Goal: Task Accomplishment & Management: Manage account settings

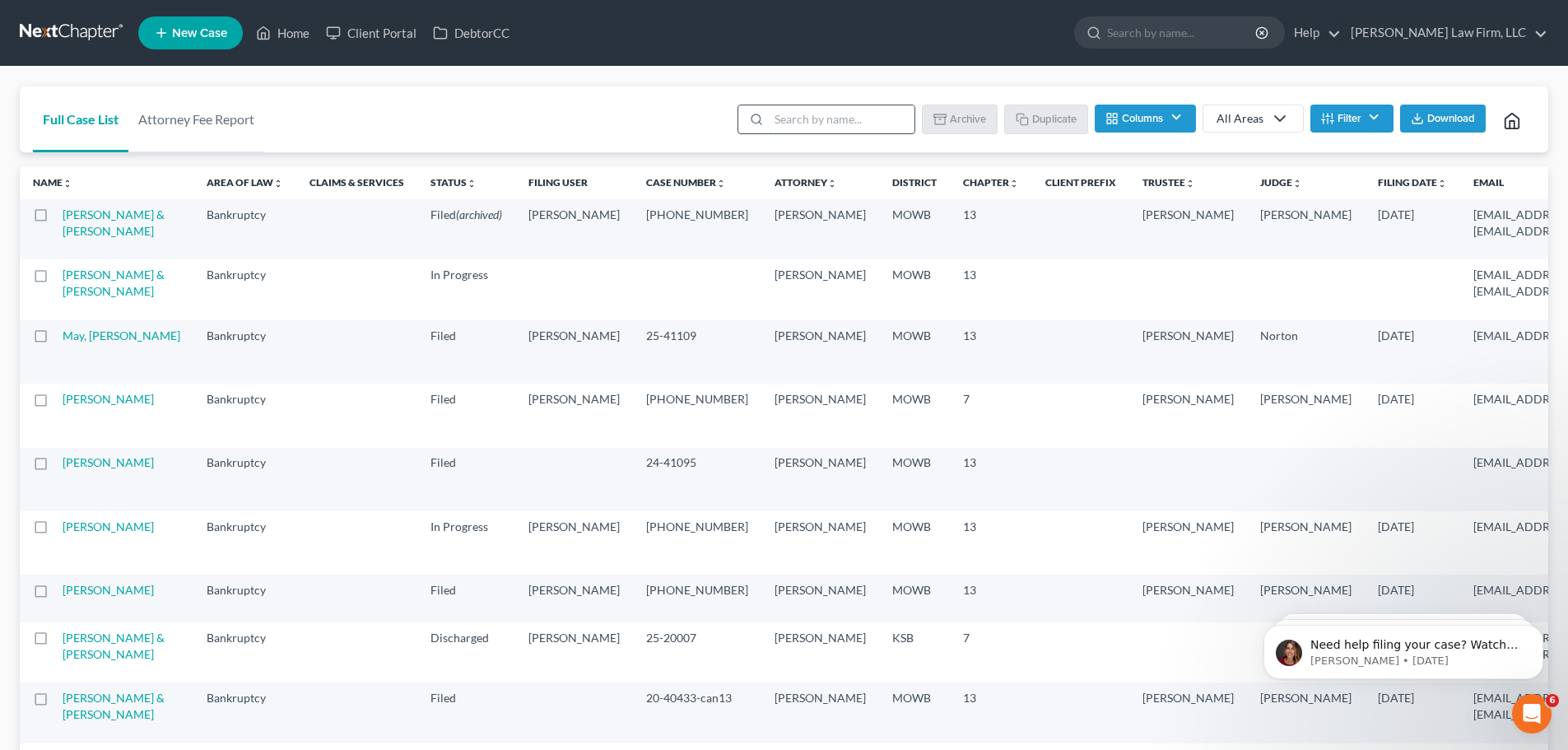
click at [825, 125] on input "search" at bounding box center [841, 119] width 145 height 28
type input "[PERSON_NAME]"
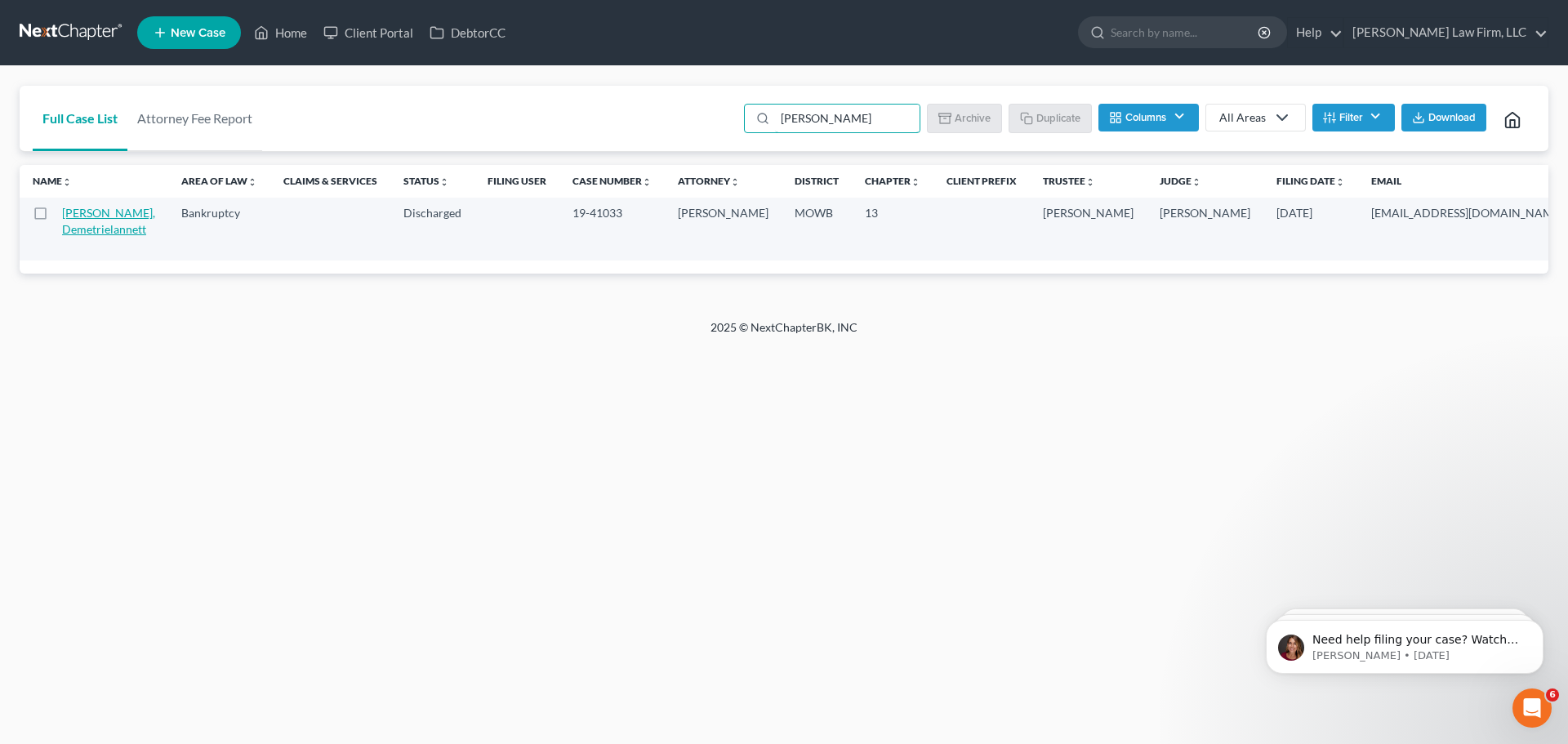
click at [86, 235] on link "[PERSON_NAME], Demetrielannett" at bounding box center [109, 220] width 93 height 30
select select "6"
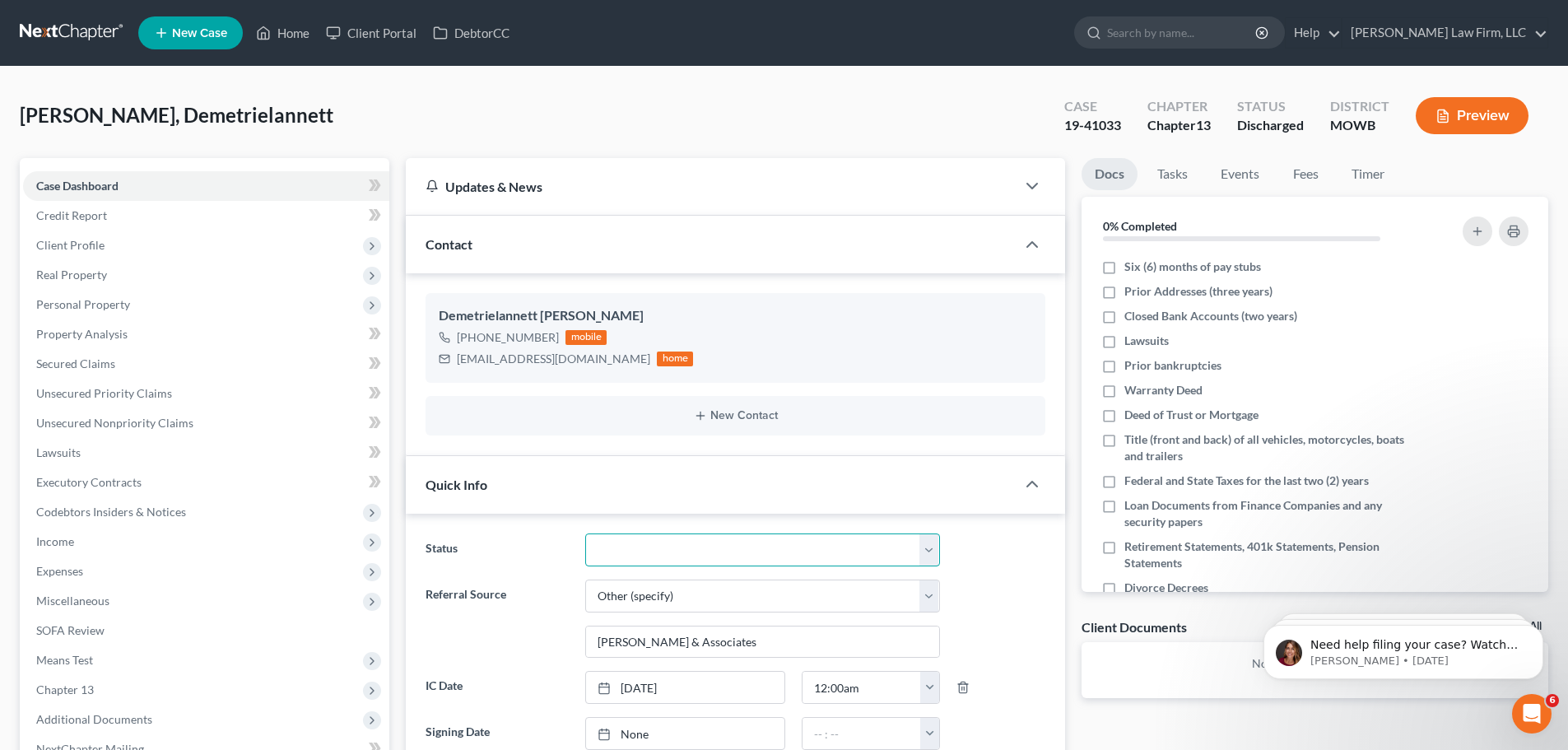
click at [926, 549] on select "Closed Discharged Dismissed Filed In Progress Lead Lost Lead Ready to File To R…" at bounding box center [762, 550] width 354 height 33
select select "0"
click at [585, 533] on select "Closed Discharged Dismissed Filed In Progress Lead Lost Lead Ready to File To R…" at bounding box center [762, 550] width 354 height 33
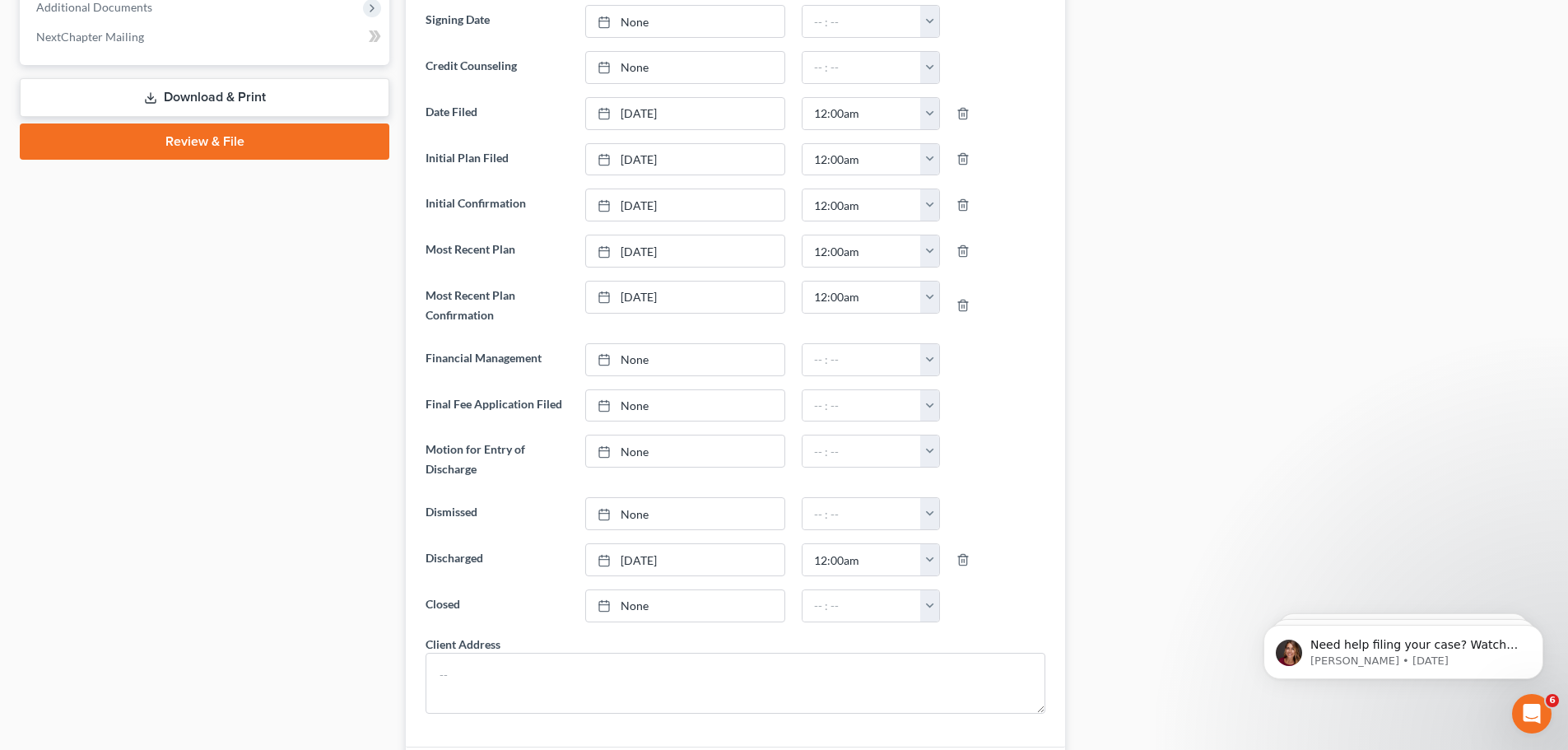
scroll to position [823, 0]
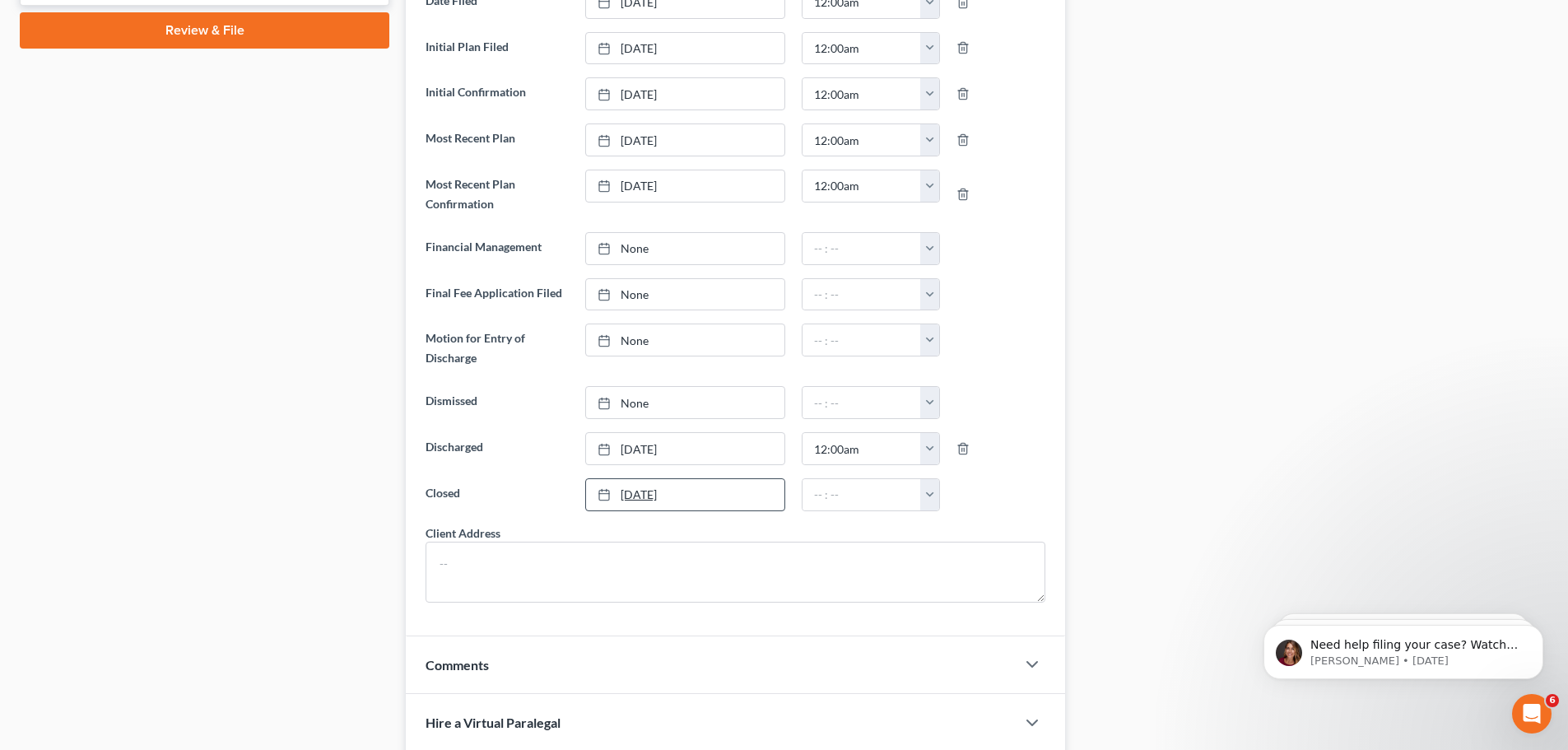
click at [630, 497] on link "[DATE]" at bounding box center [685, 495] width 198 height 31
click at [928, 496] on button "button" at bounding box center [929, 495] width 19 height 31
click at [941, 528] on link "12:00am" at bounding box center [966, 530] width 92 height 28
type input "12:00am"
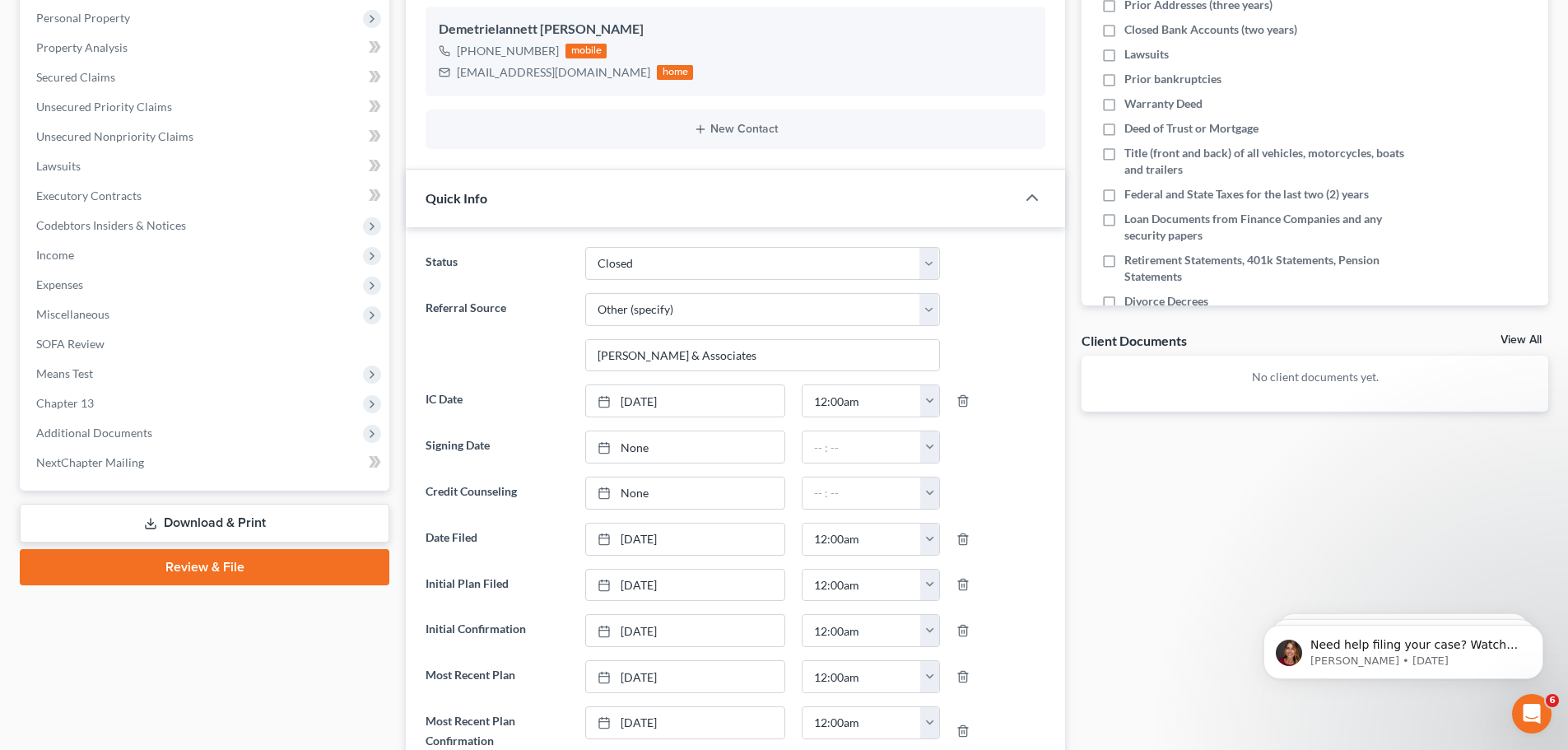
scroll to position [0, 0]
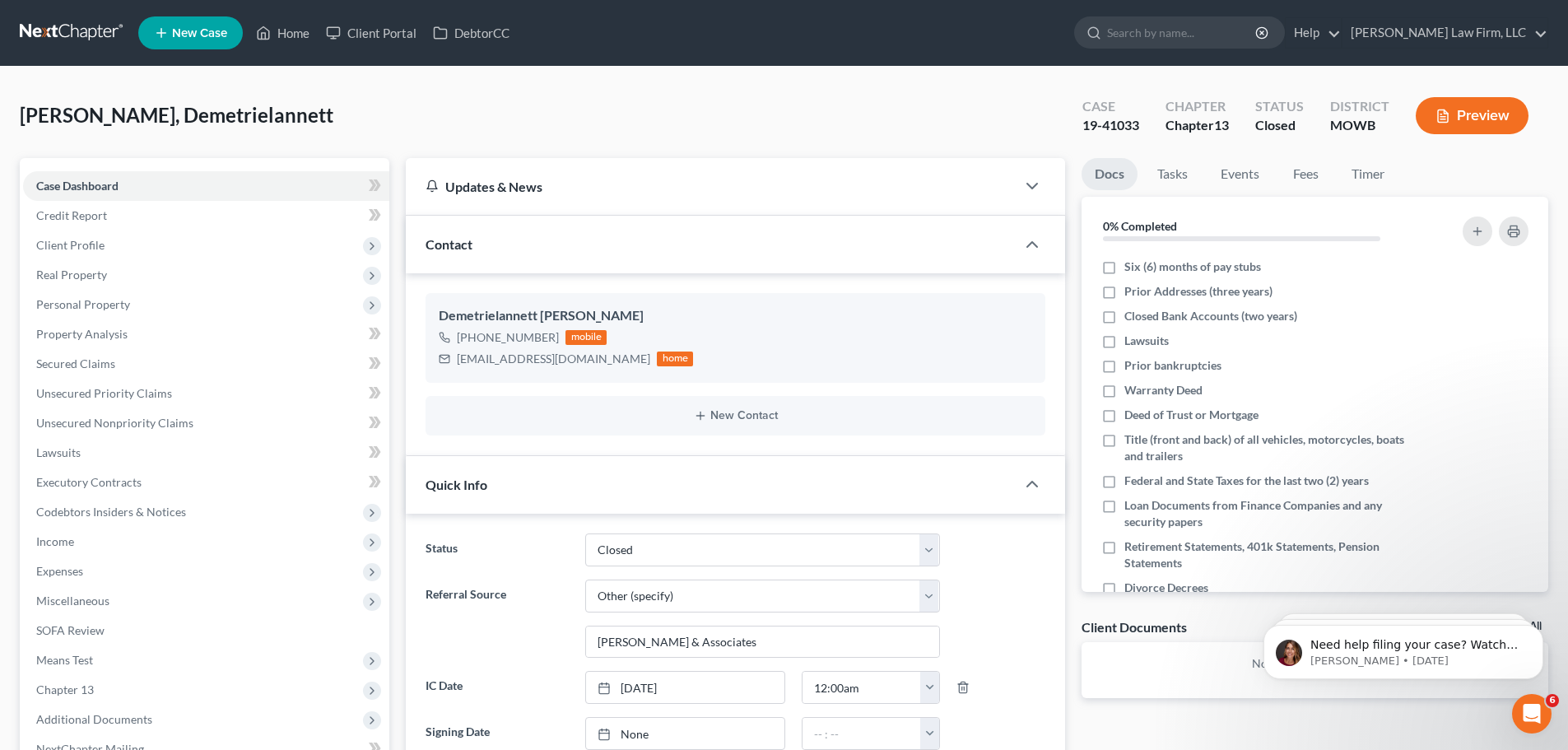
click at [760, 106] on div "[PERSON_NAME], Demetrielannett Upgraded Case 19-41033 Chapter Chapter 13 Status…" at bounding box center [784, 122] width 1529 height 72
click at [288, 35] on link "Home" at bounding box center [282, 32] width 70 height 29
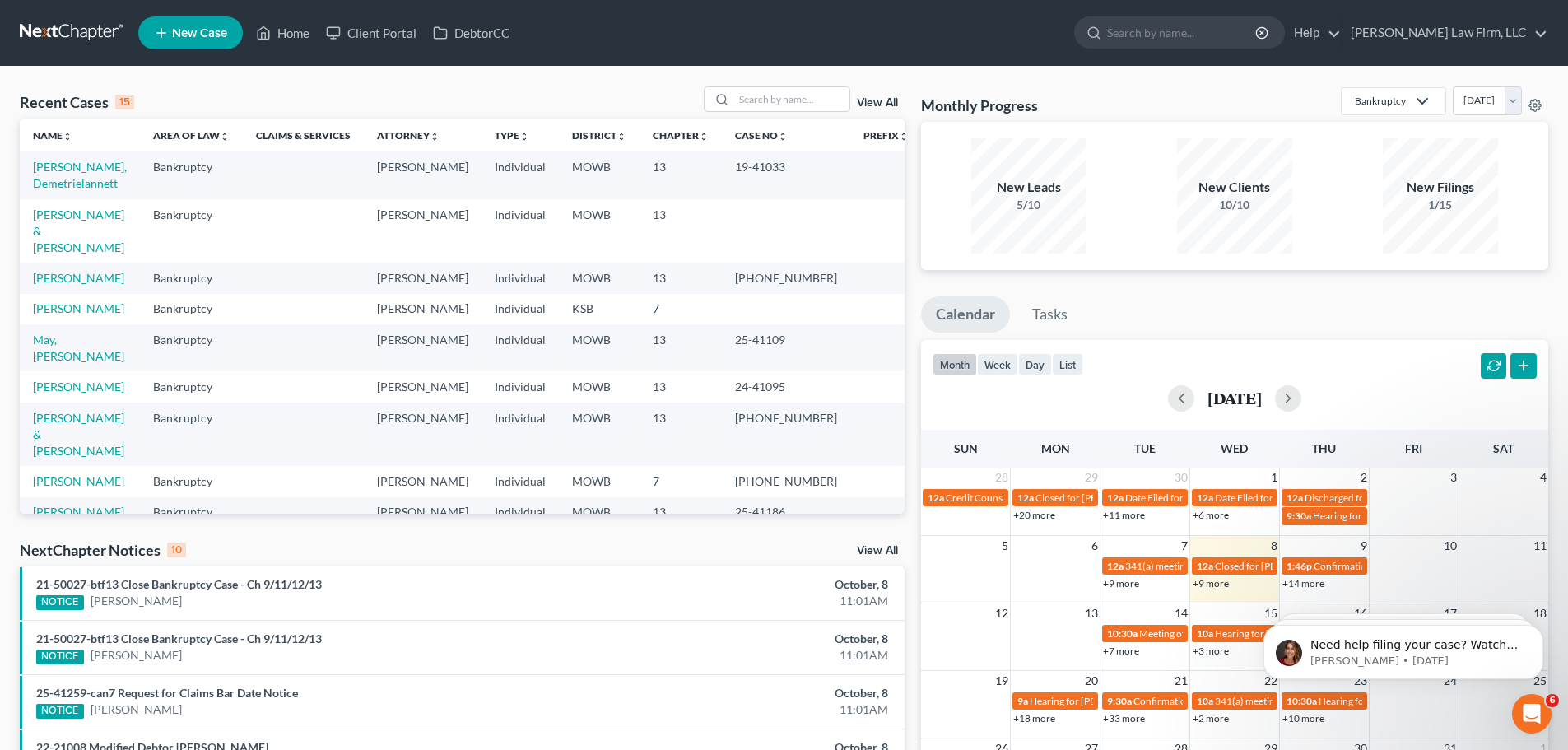
click at [863, 99] on link "View All" at bounding box center [878, 103] width 41 height 12
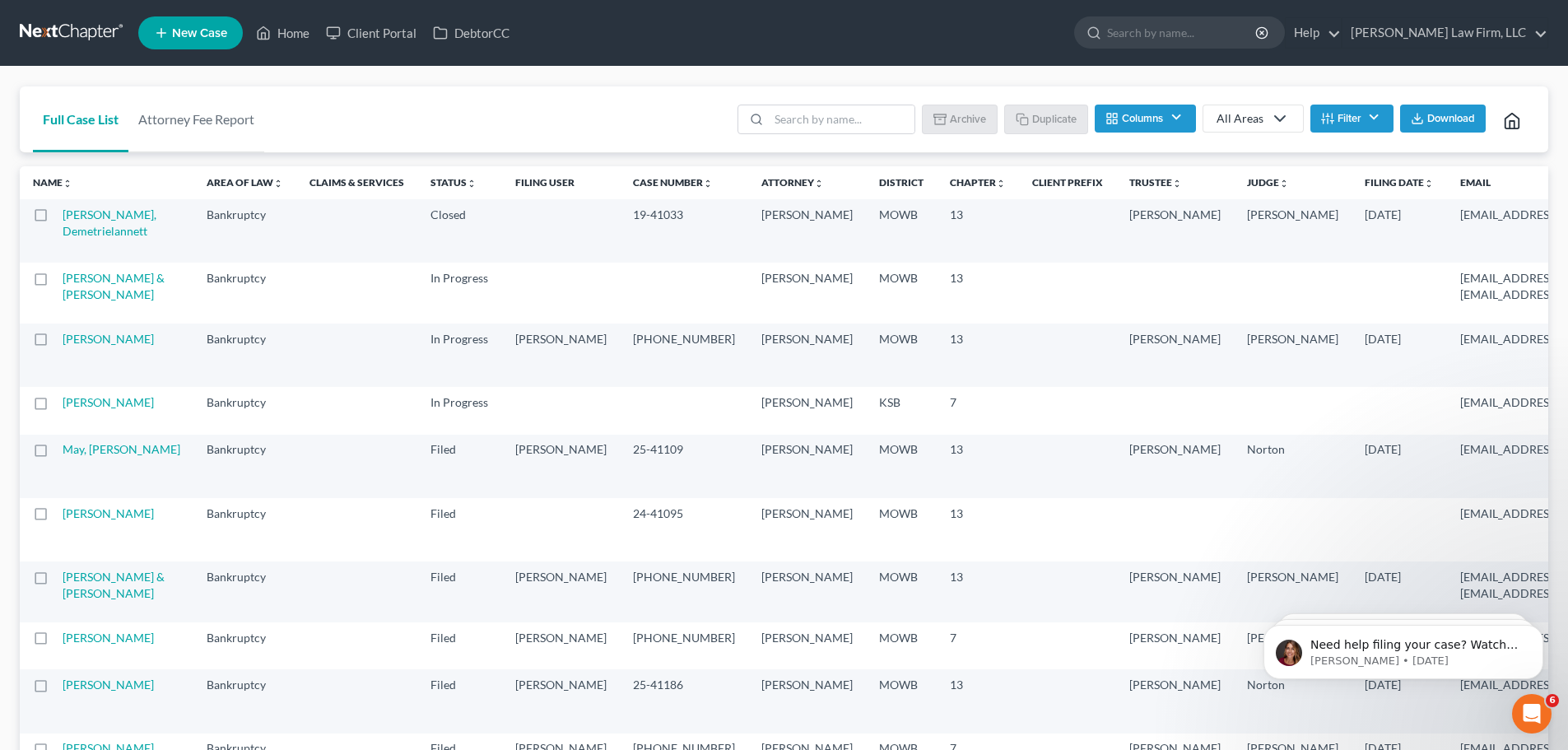
click at [56, 219] on label at bounding box center [56, 219] width 0 height 0
click at [63, 216] on input "checkbox" at bounding box center [68, 211] width 11 height 11
click at [947, 122] on button "Archive" at bounding box center [961, 118] width 74 height 28
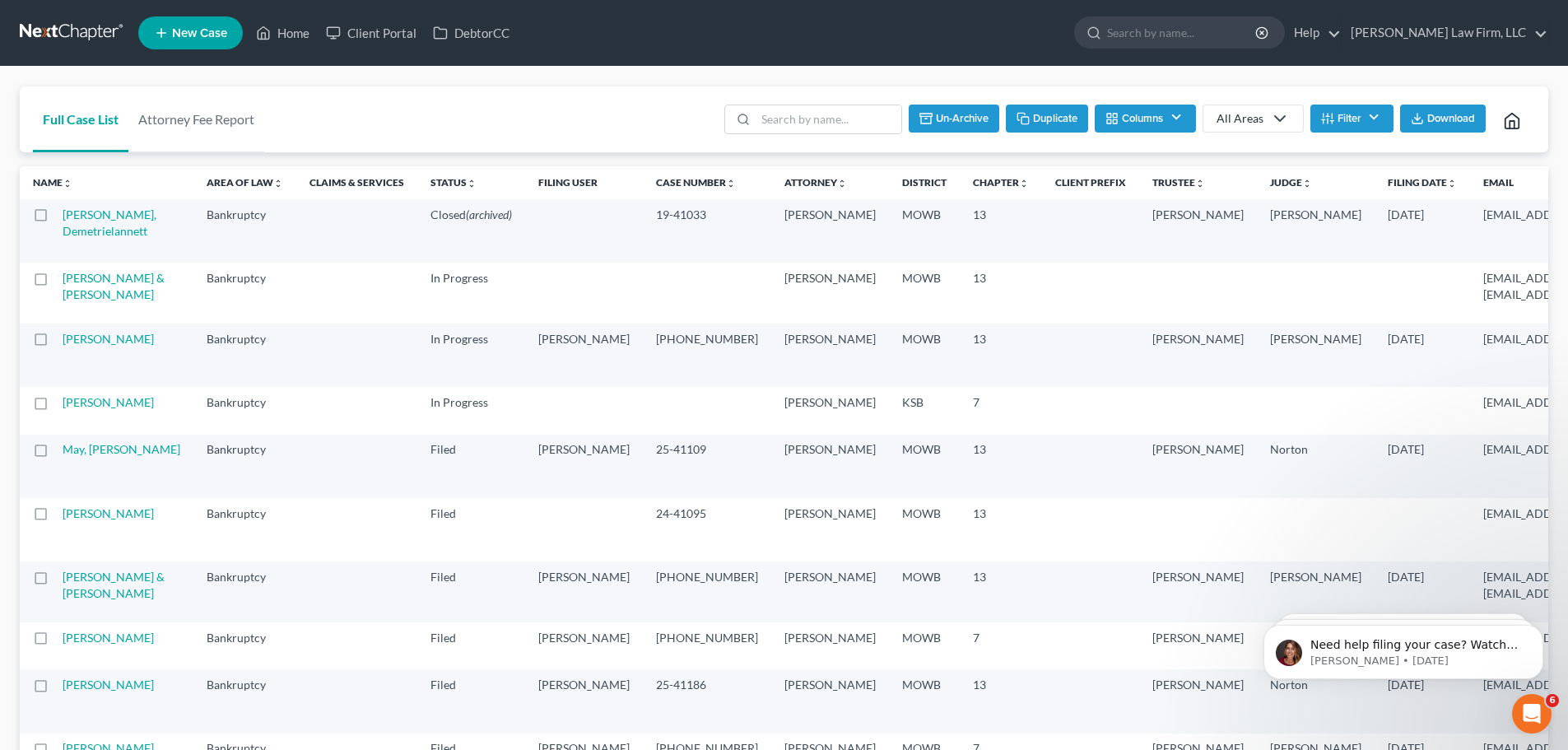
checkbox input "false"
click at [788, 116] on input "search" at bounding box center [841, 119] width 145 height 28
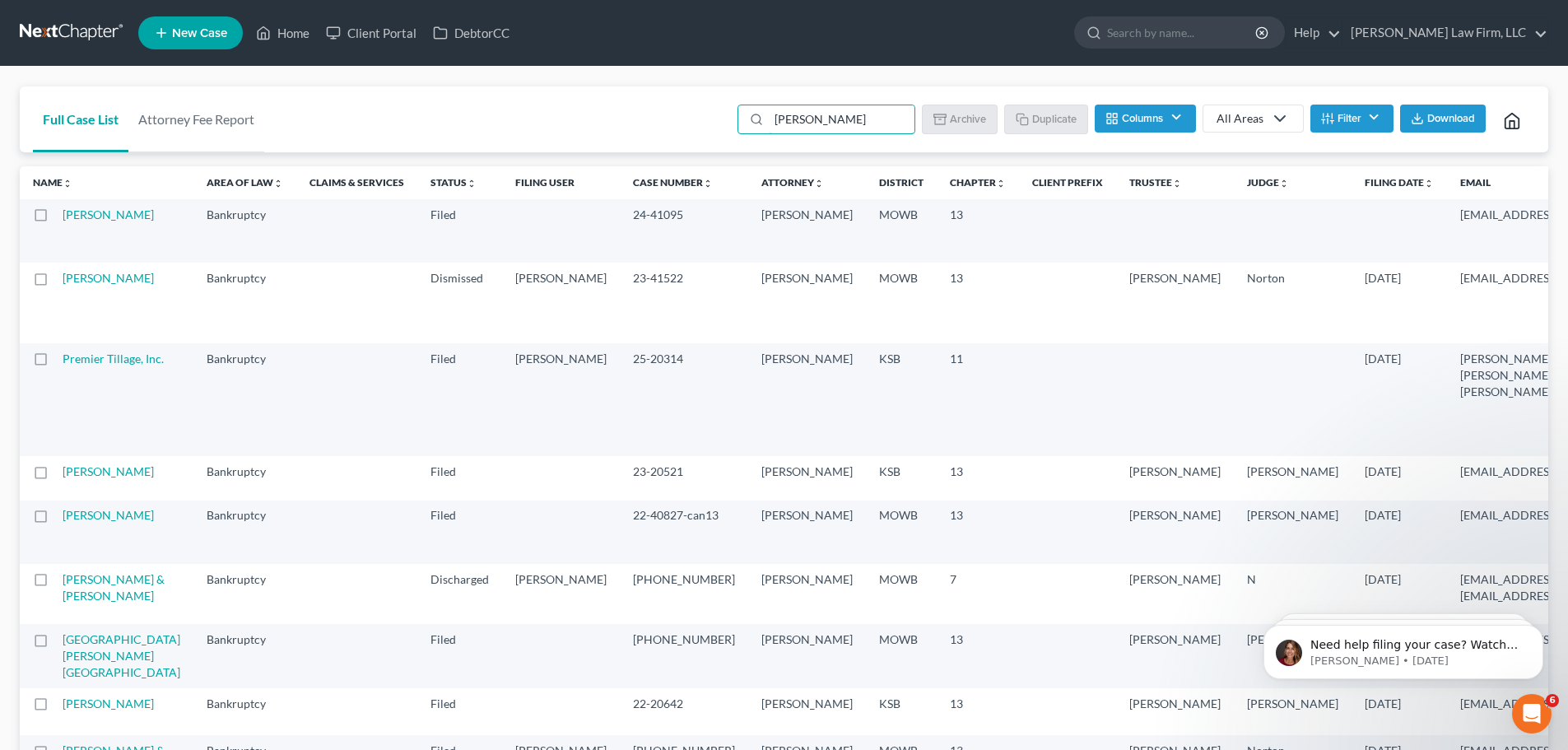
type input "[PERSON_NAME]"
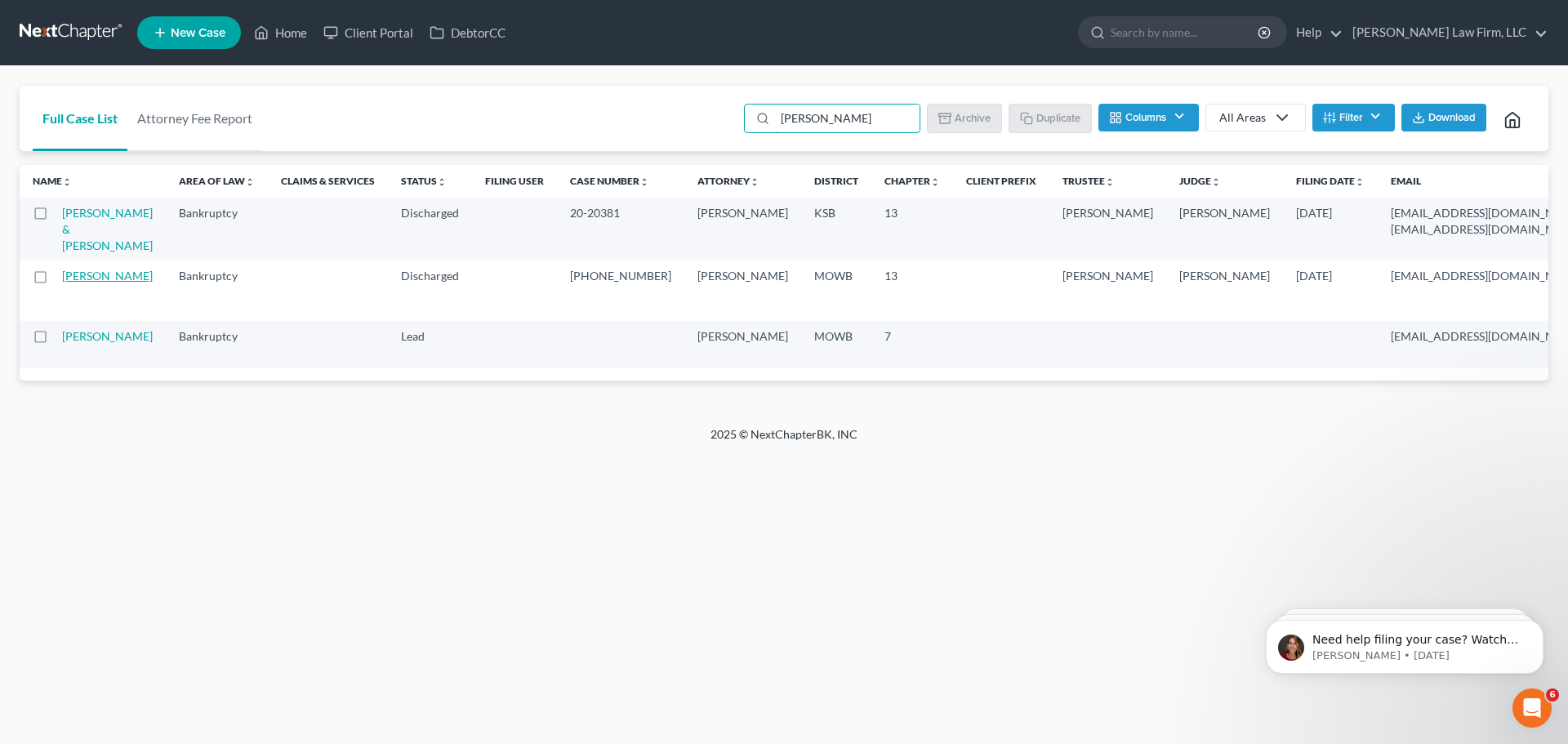
click at [89, 282] on link "[PERSON_NAME]" at bounding box center [107, 276] width 91 height 14
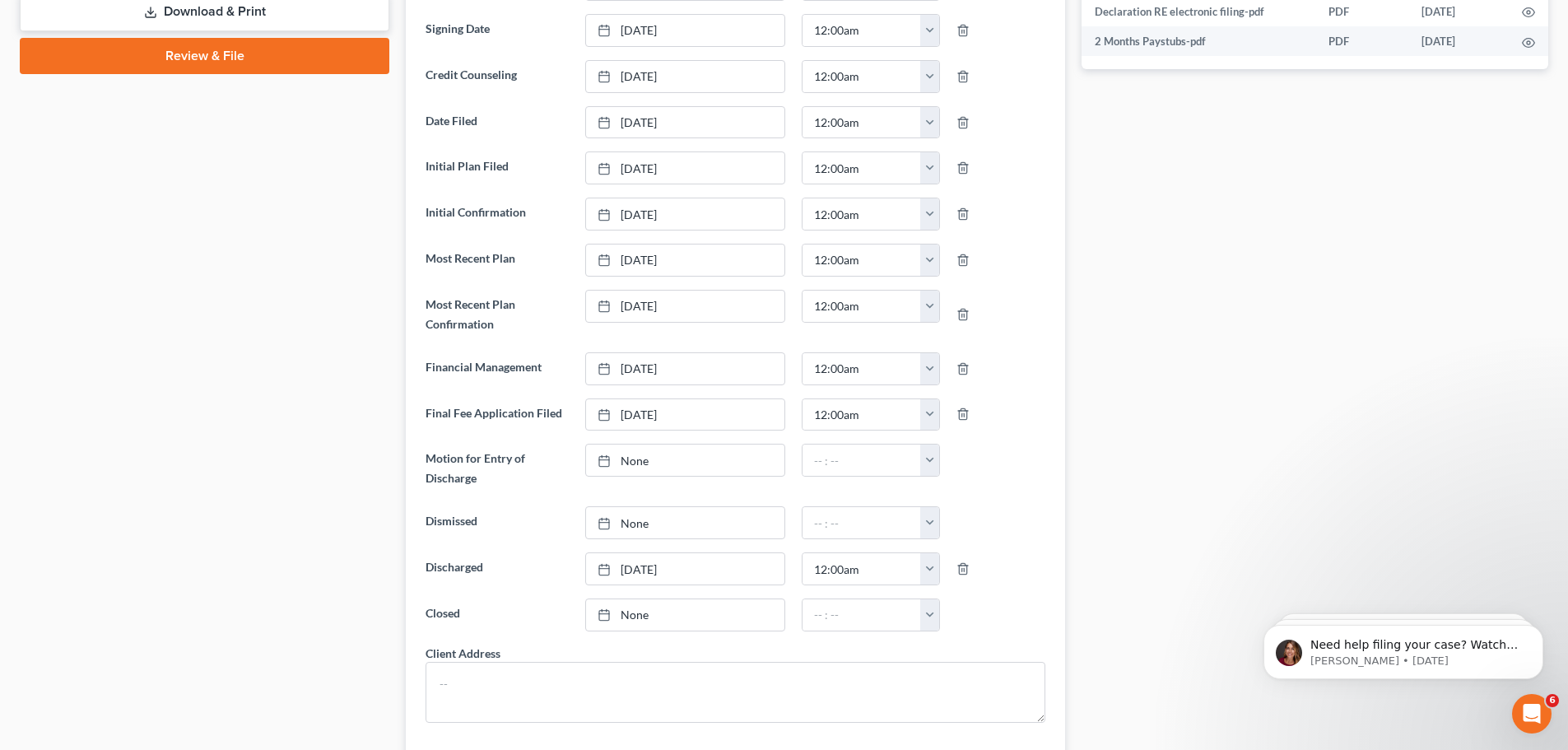
scroll to position [823, 0]
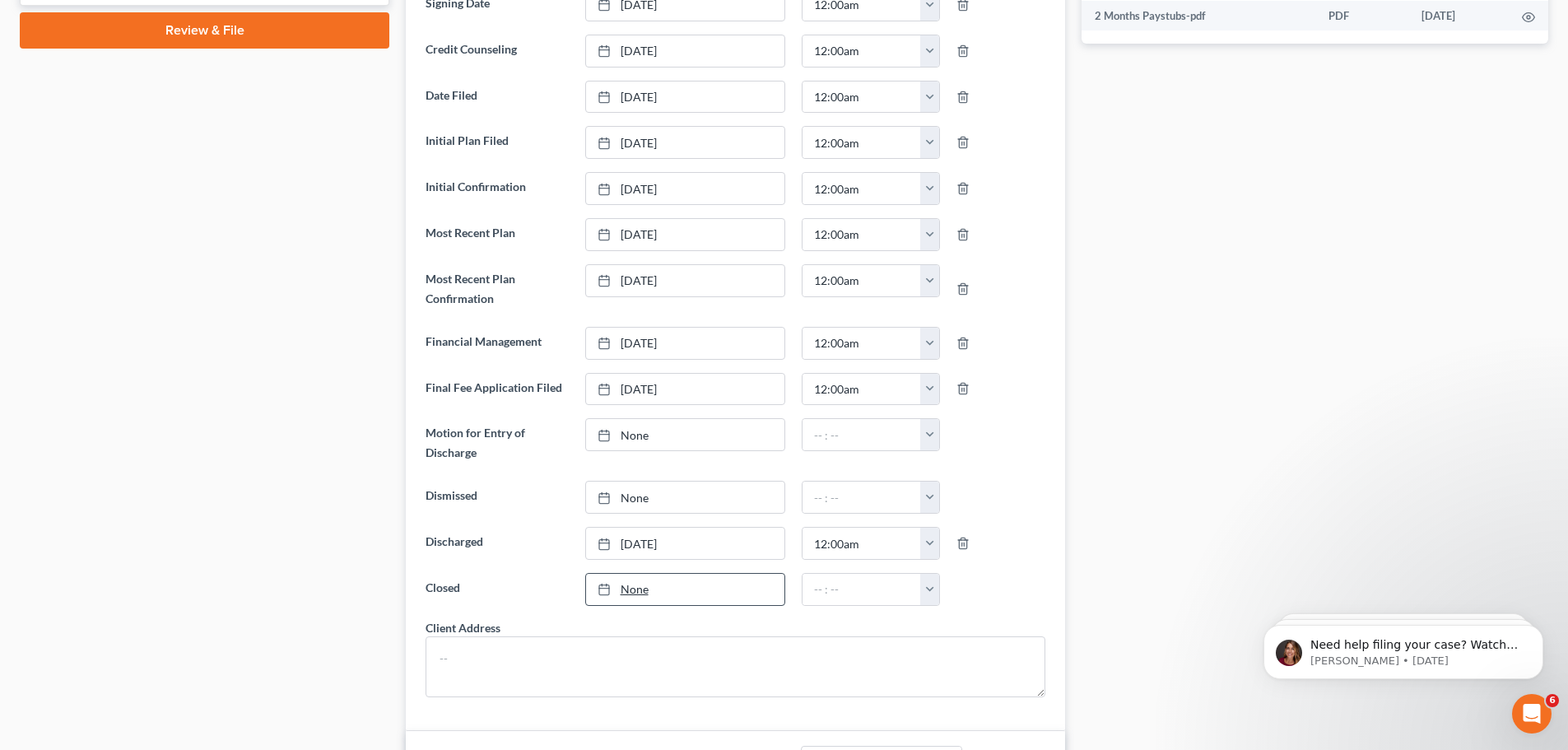
type input "[DATE]"
click at [624, 591] on link "[DATE]" at bounding box center [685, 589] width 198 height 31
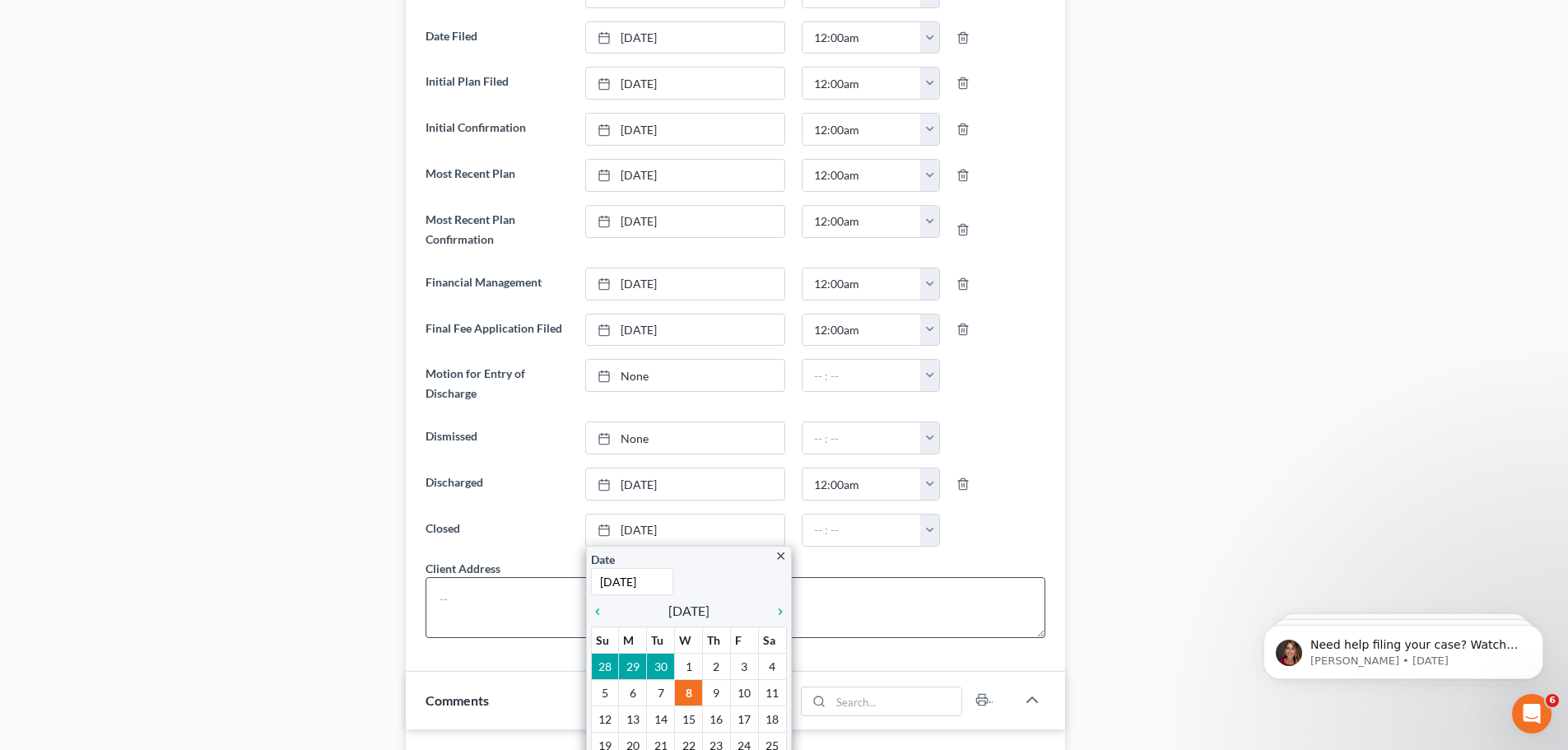
scroll to position [988, 0]
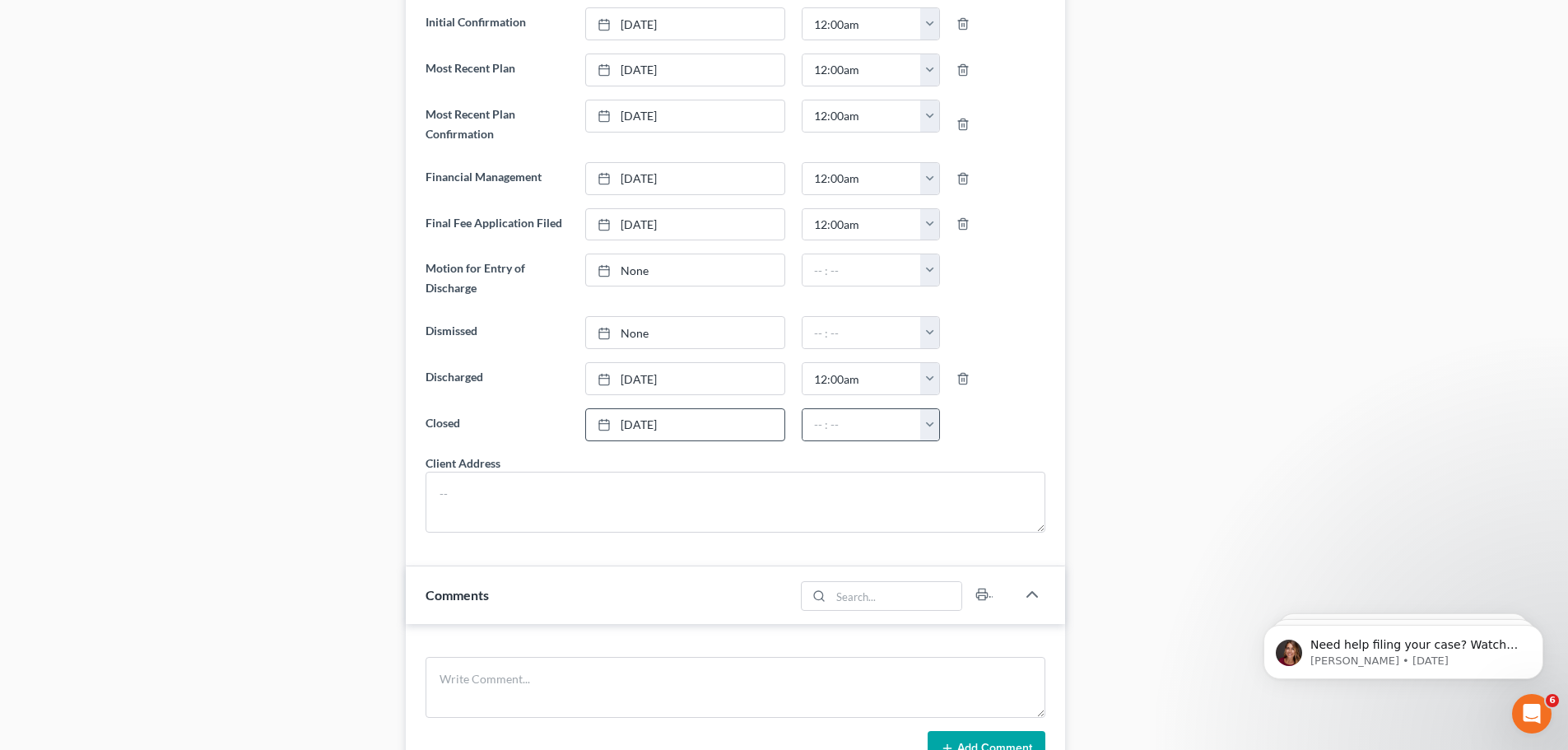
click at [924, 425] on button "button" at bounding box center [929, 425] width 19 height 31
click at [947, 455] on link "12:00am" at bounding box center [966, 460] width 92 height 28
type input "12:00am"
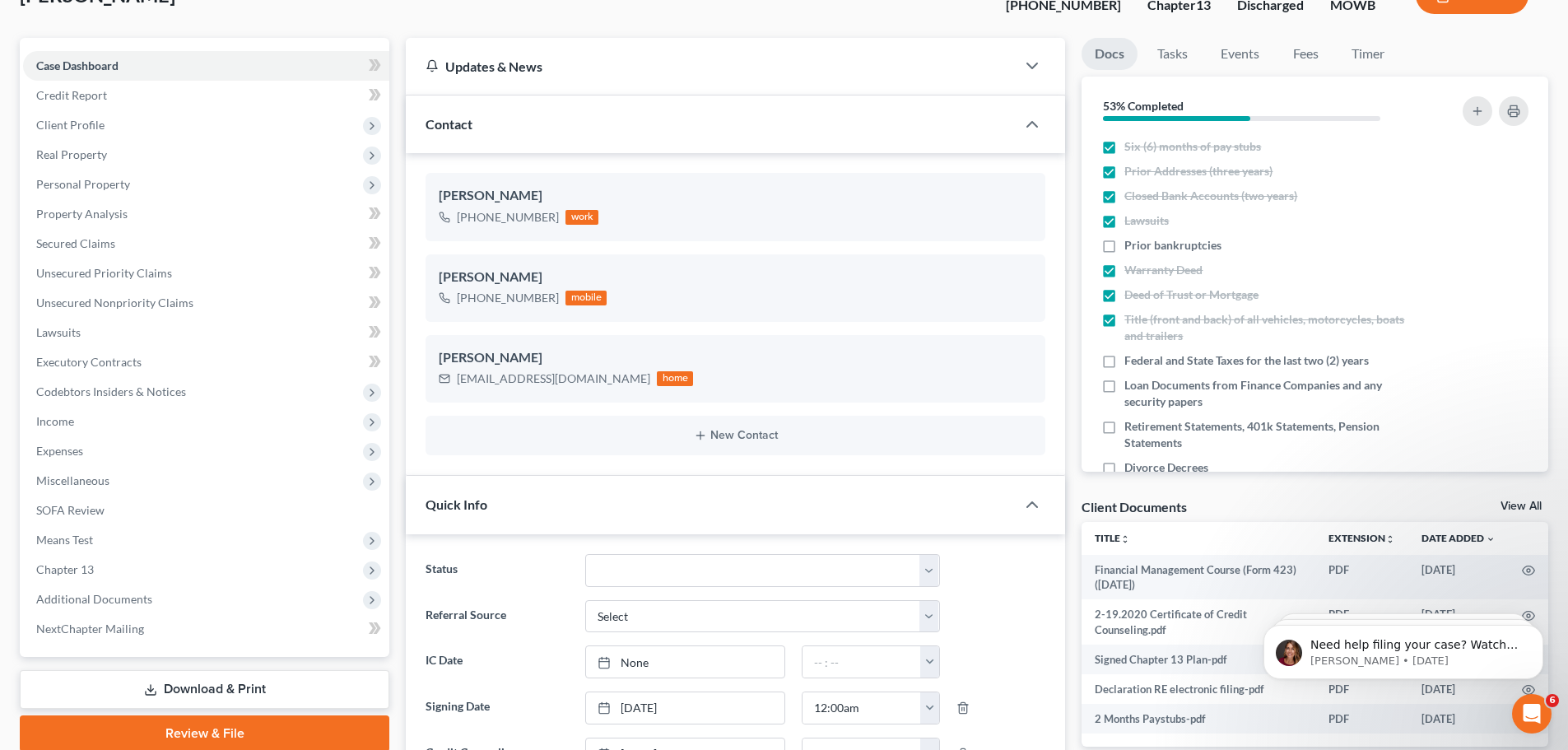
scroll to position [0, 0]
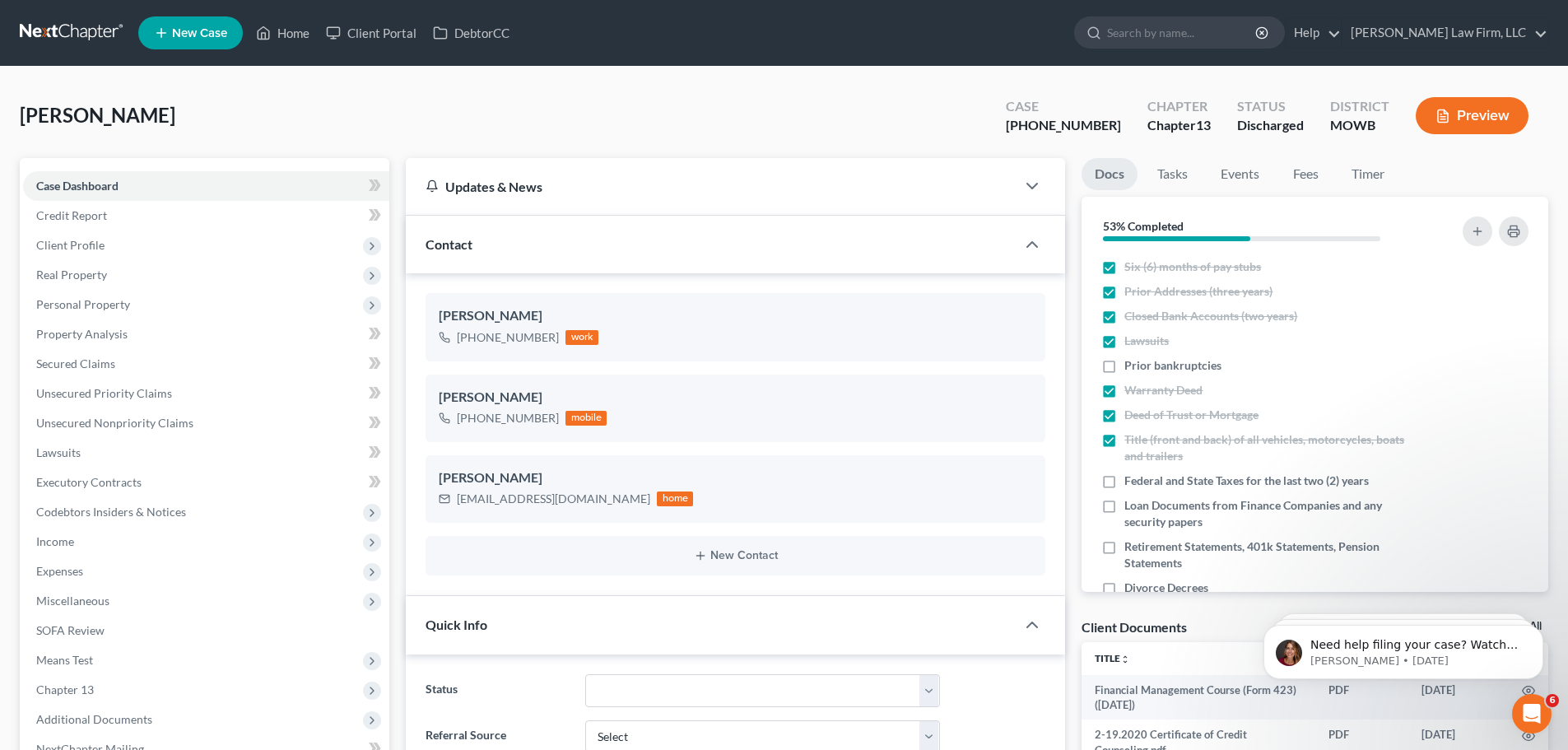
click at [809, 108] on div "[PERSON_NAME] Upgraded Case [PHONE_NUMBER] Chapter Chapter 13 Status Discharged…" at bounding box center [784, 122] width 1529 height 72
click at [287, 34] on link "Home" at bounding box center [282, 32] width 70 height 29
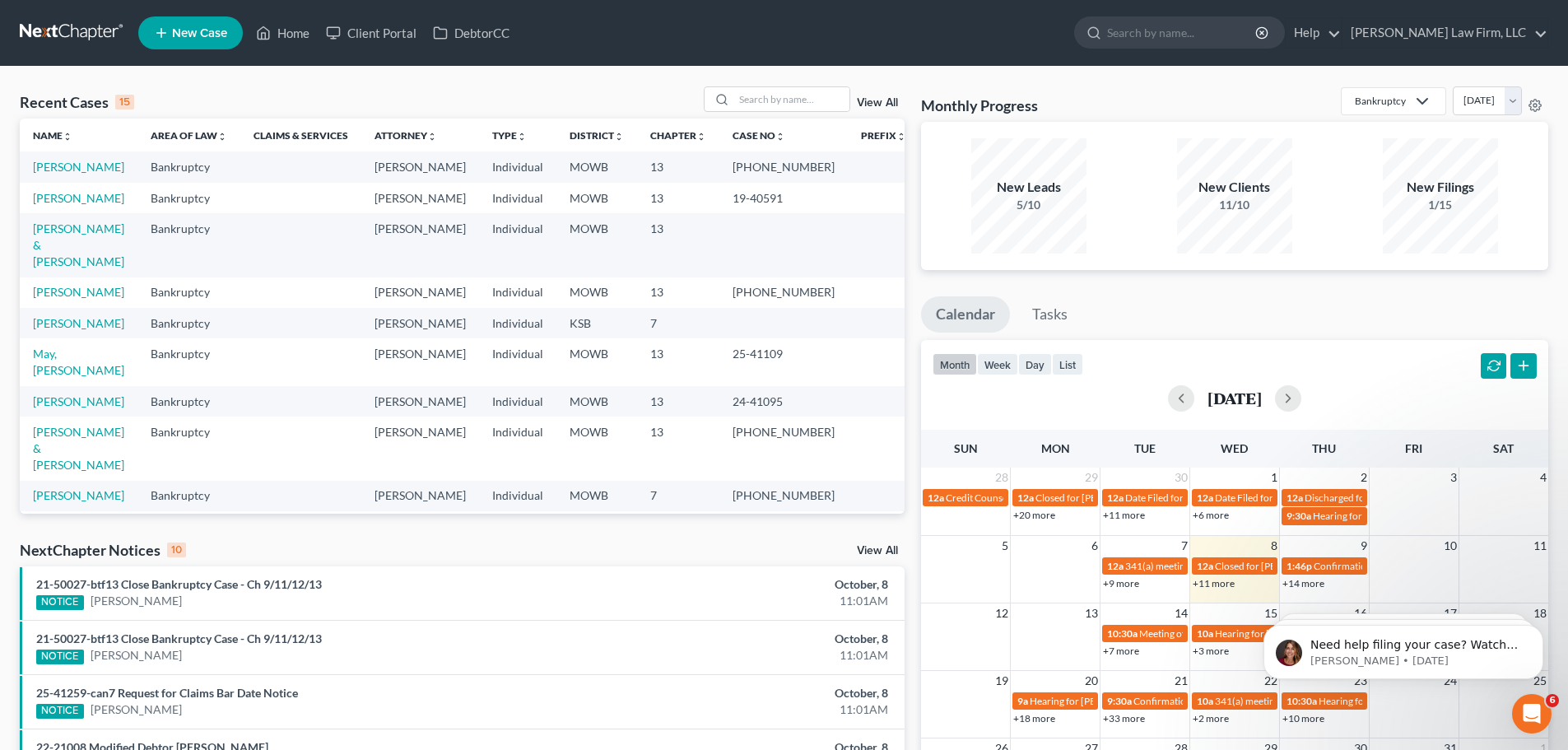
click at [873, 103] on link "View All" at bounding box center [878, 103] width 41 height 12
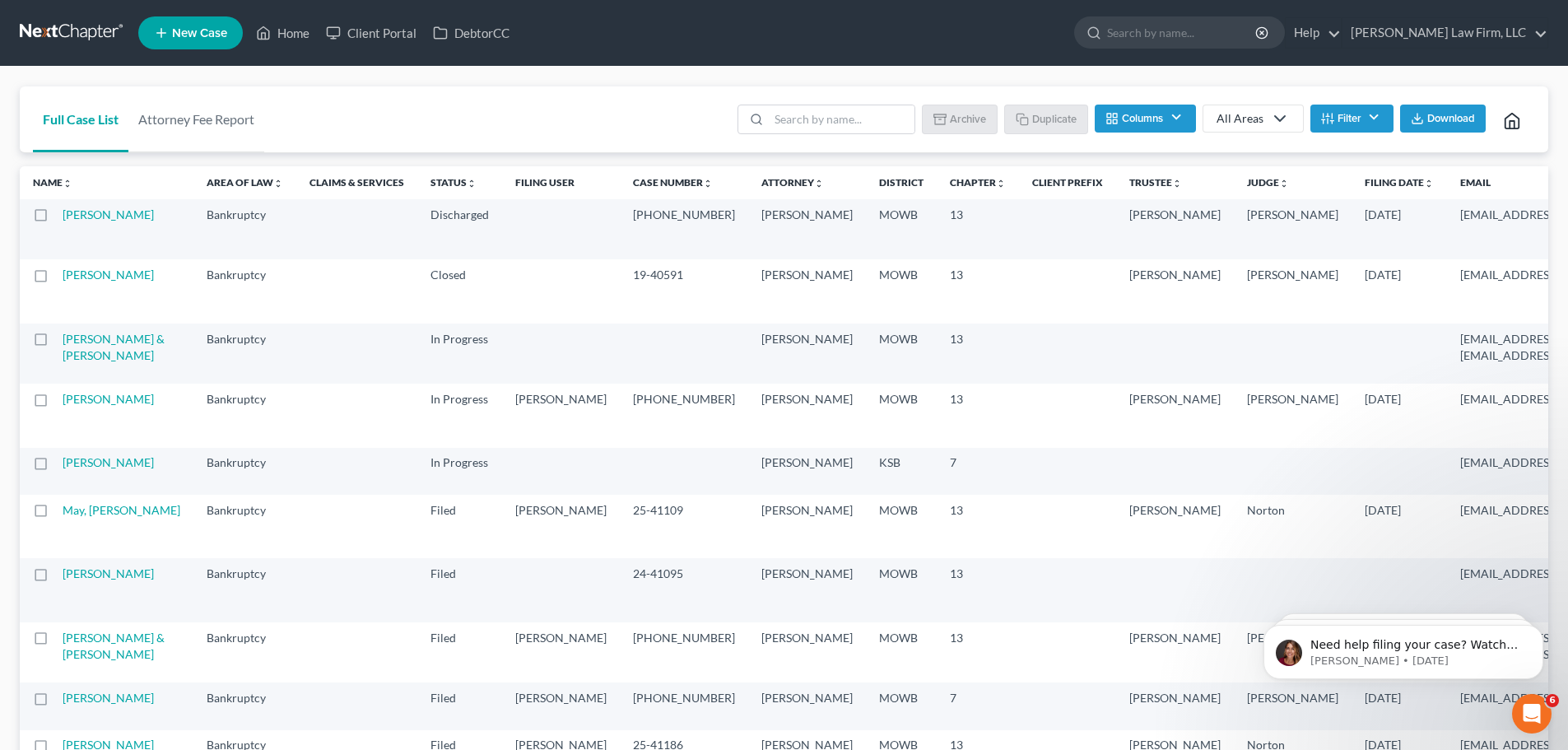
click at [56, 219] on label at bounding box center [56, 219] width 0 height 0
click at [63, 211] on input "checkbox" at bounding box center [68, 211] width 11 height 11
click at [952, 120] on button "Archive" at bounding box center [961, 118] width 74 height 28
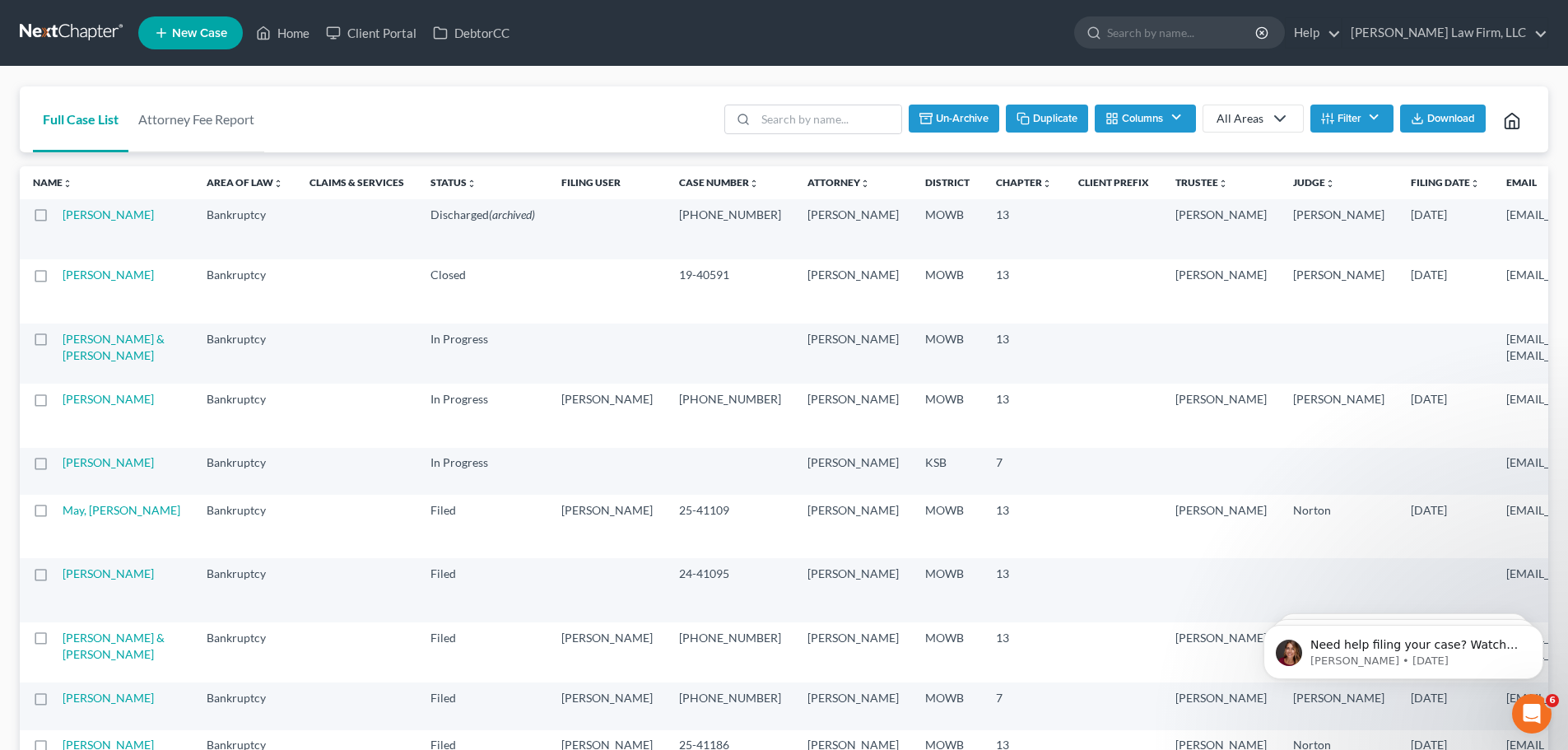
checkbox input "false"
click at [785, 118] on input "search" at bounding box center [841, 119] width 145 height 28
type input "[PERSON_NAME]"
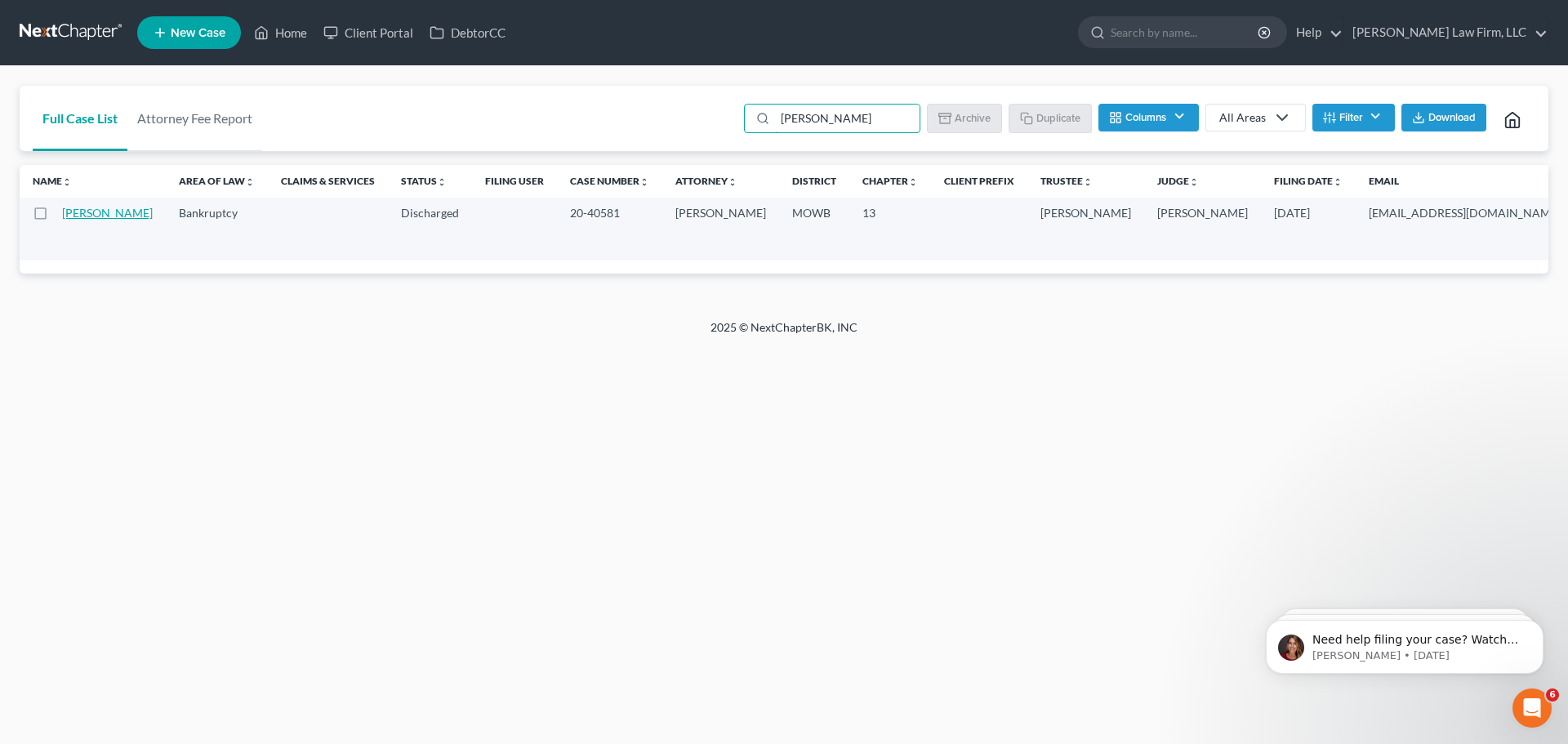
click at [80, 220] on link "[PERSON_NAME]" at bounding box center [107, 212] width 91 height 14
select select "6"
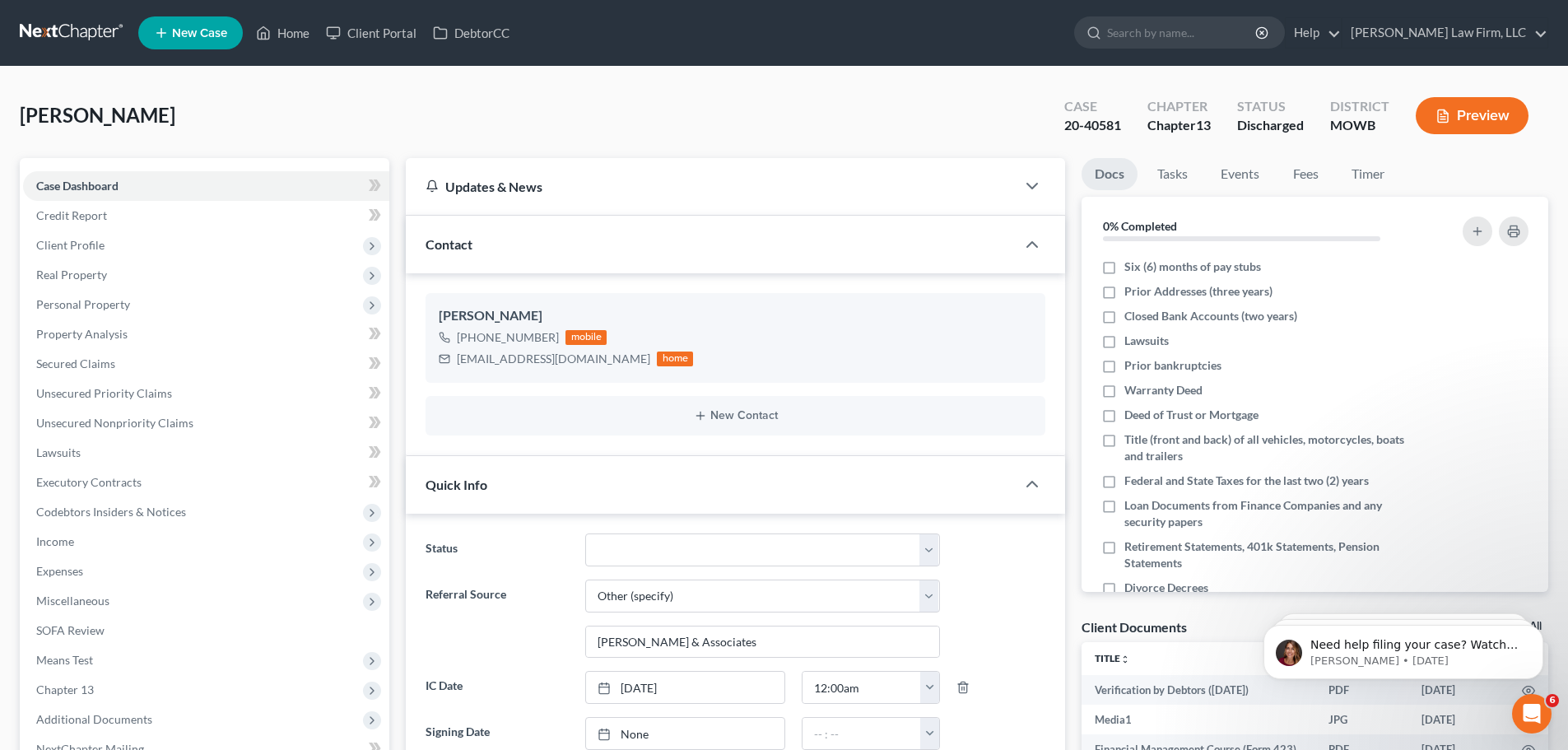
scroll to position [3350, 0]
click at [928, 548] on select "Closed Discharged Dismissed Filed In Progress Lead Lost Lead Ready to File To R…" at bounding box center [762, 550] width 354 height 33
select select "0"
click at [585, 533] on select "Closed Discharged Dismissed Filed In Progress Lead Lost Lead Ready to File To R…" at bounding box center [762, 550] width 354 height 33
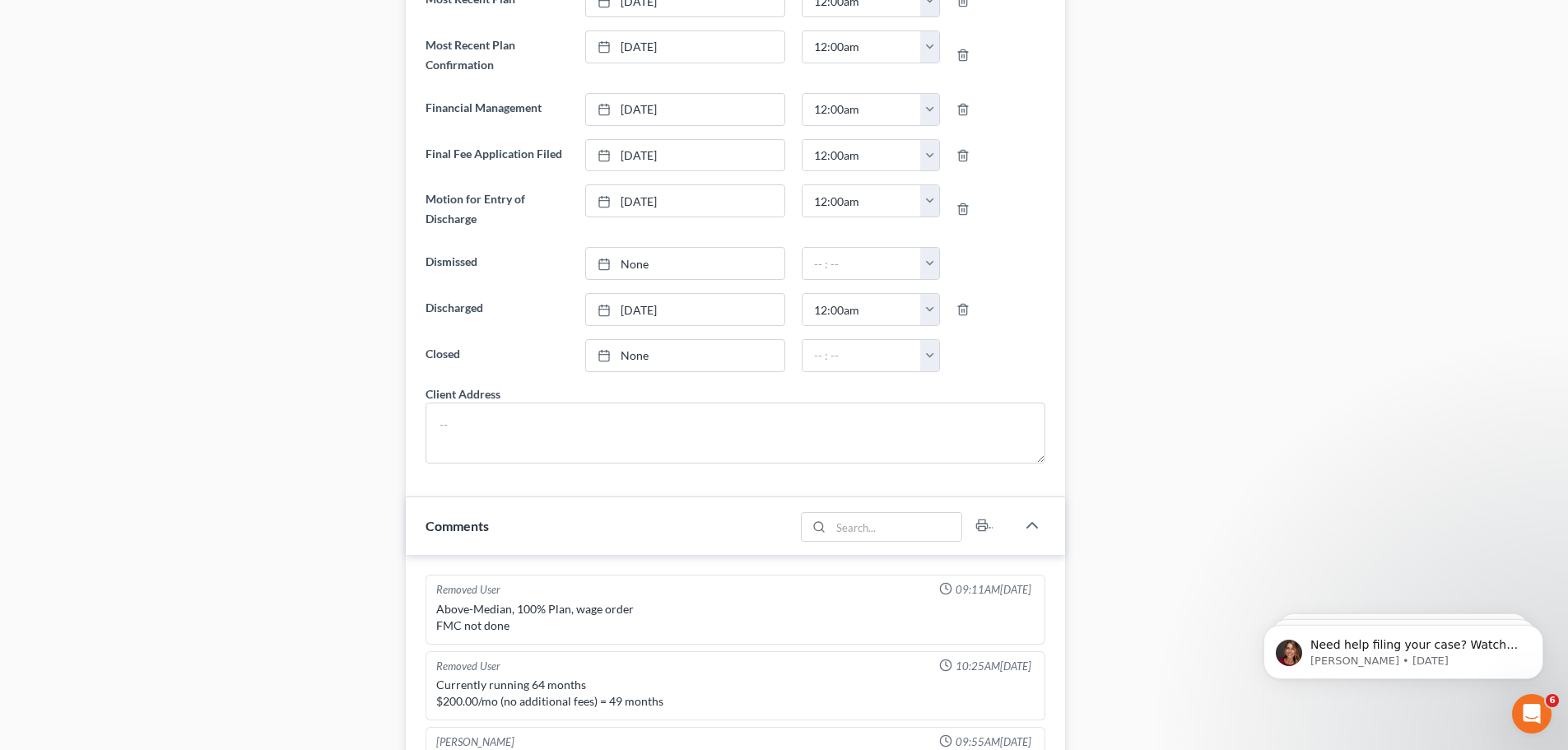
scroll to position [905, 0]
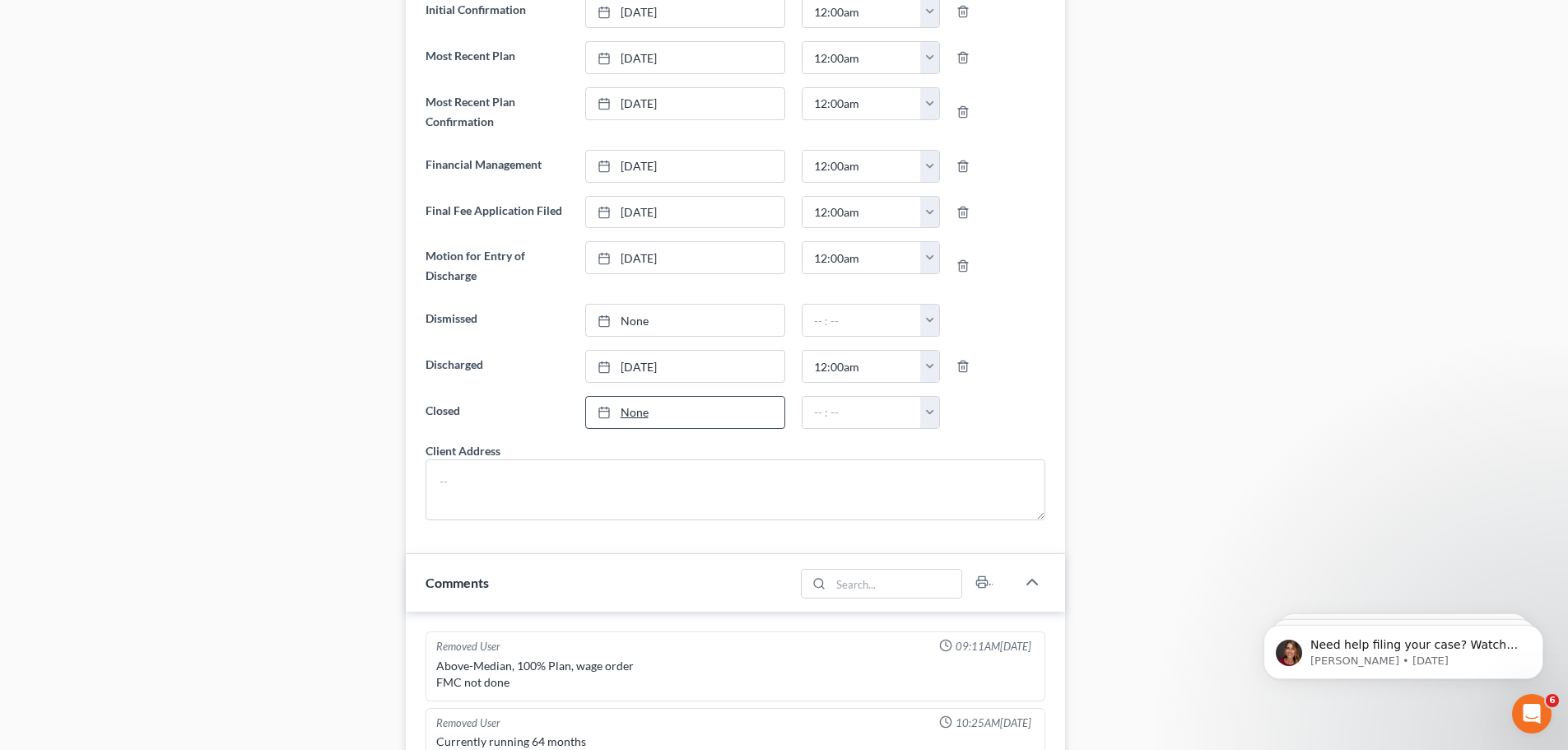
type input "[DATE]"
click at [630, 415] on link "[DATE]" at bounding box center [685, 412] width 198 height 31
click at [929, 411] on button "button" at bounding box center [929, 412] width 19 height 31
click at [953, 445] on link "12:00am" at bounding box center [966, 449] width 92 height 28
type input "12:00am"
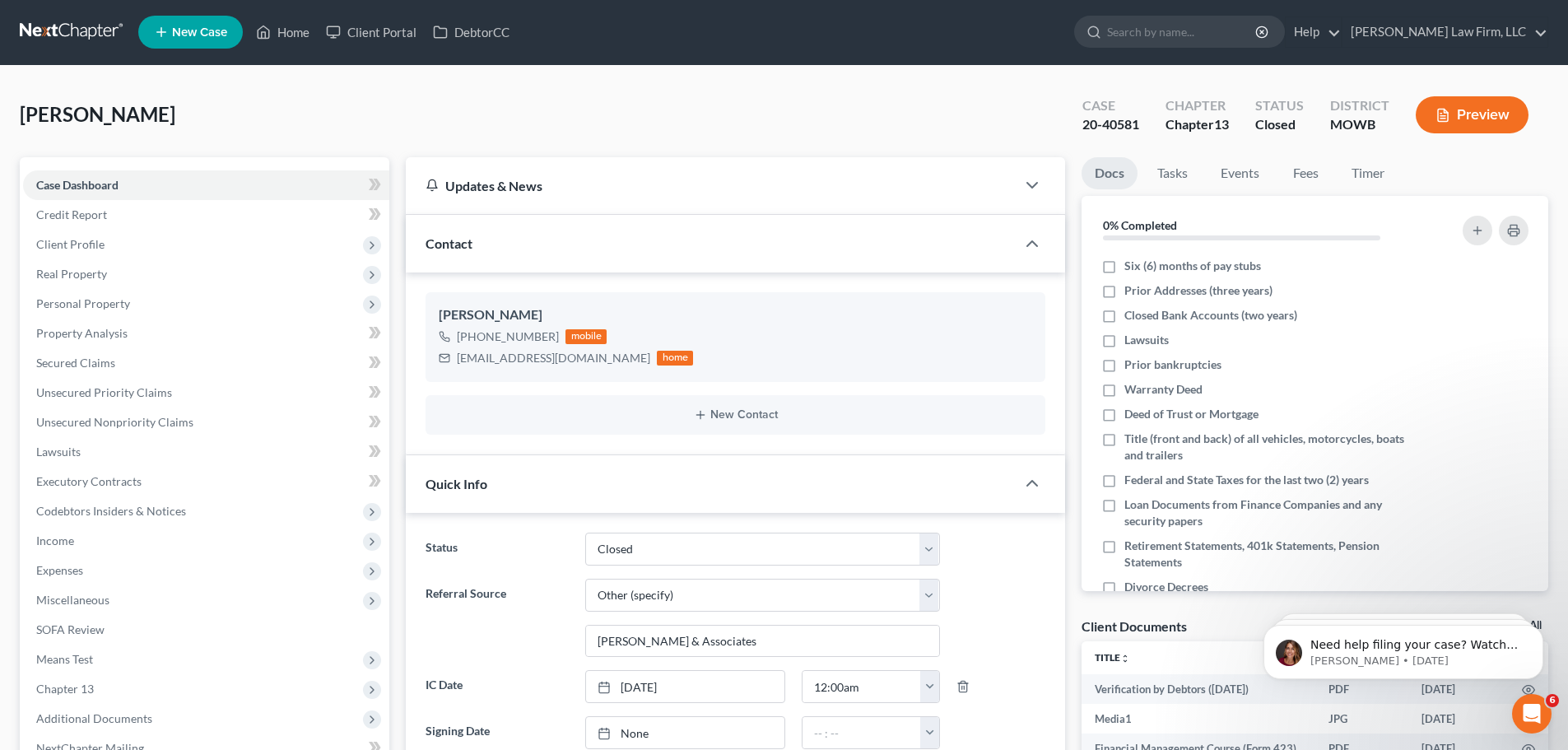
scroll to position [0, 0]
click at [295, 29] on link "Home" at bounding box center [282, 32] width 70 height 29
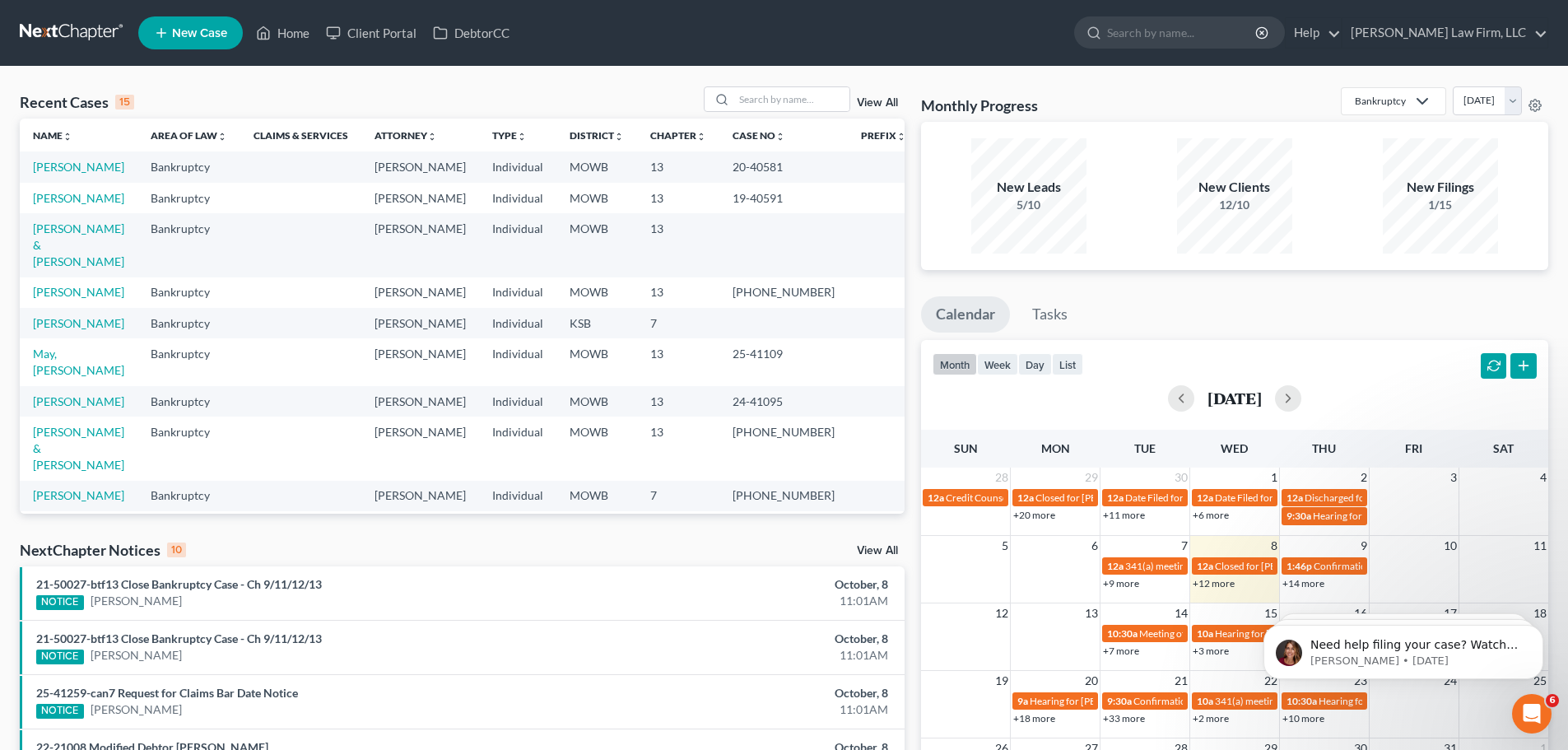
click at [880, 104] on link "View All" at bounding box center [878, 103] width 41 height 12
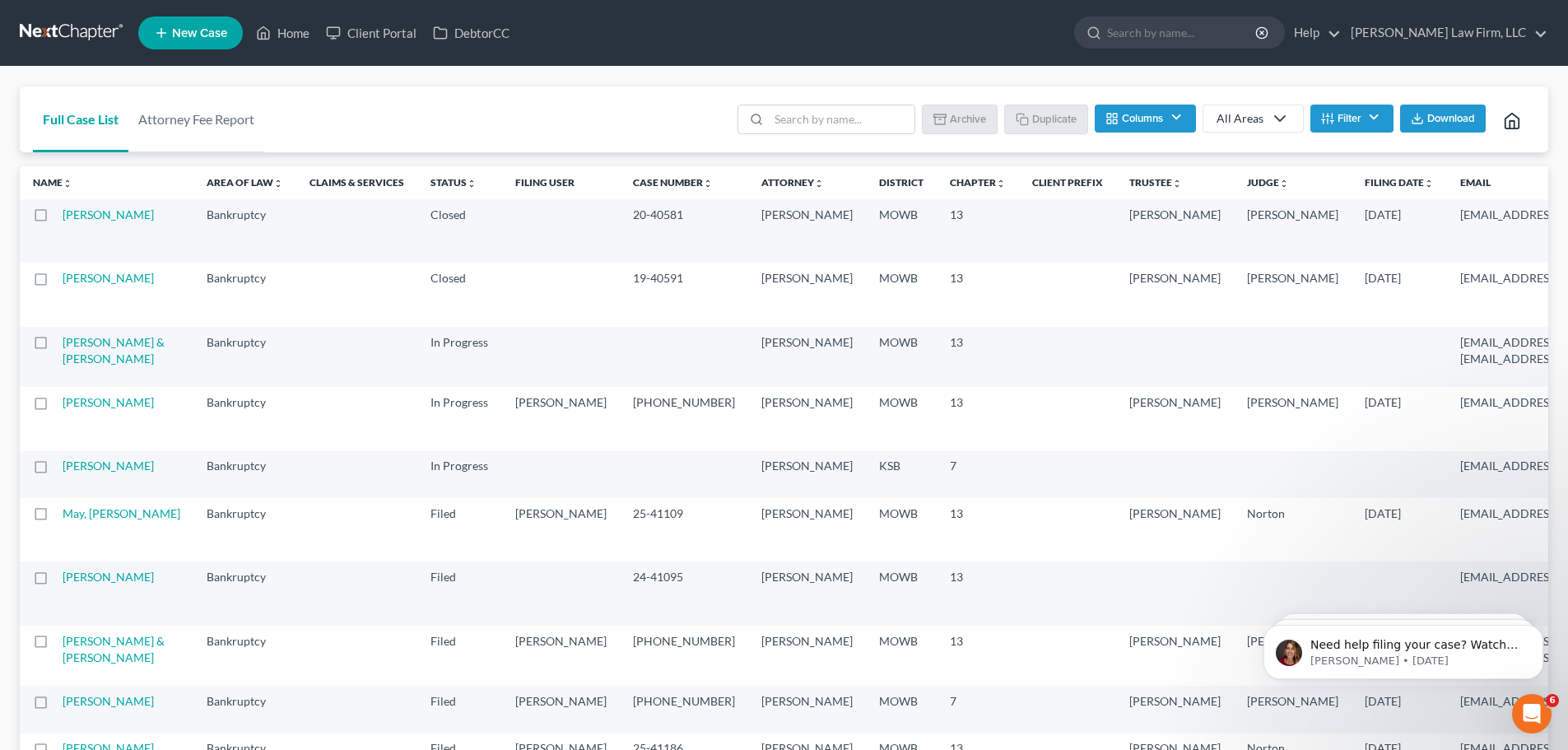
click at [56, 219] on label at bounding box center [56, 219] width 0 height 0
click at [63, 217] on input "checkbox" at bounding box center [68, 211] width 11 height 11
click at [954, 120] on button "Archive" at bounding box center [961, 118] width 74 height 28
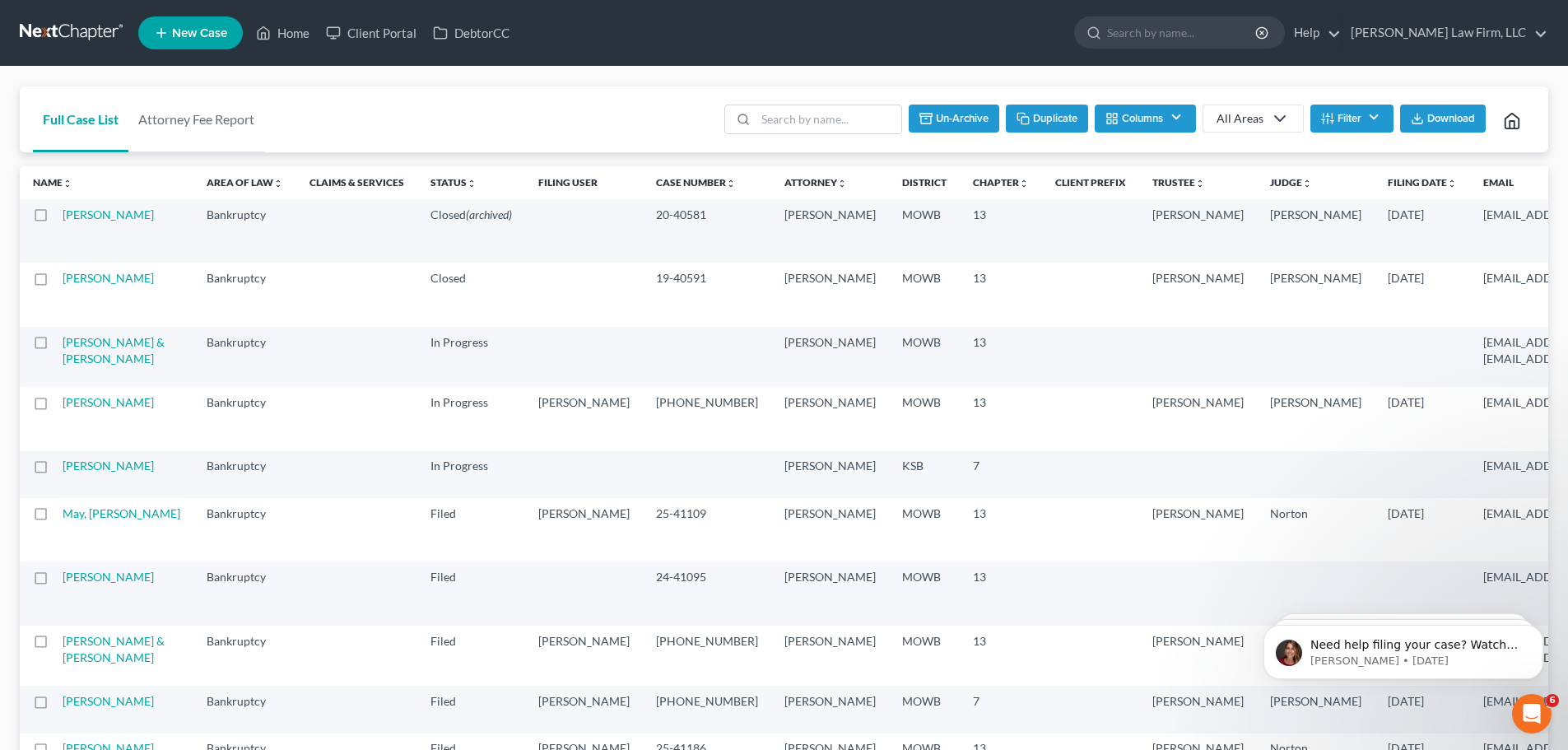
checkbox input "false"
click at [278, 33] on link "Home" at bounding box center [282, 32] width 70 height 29
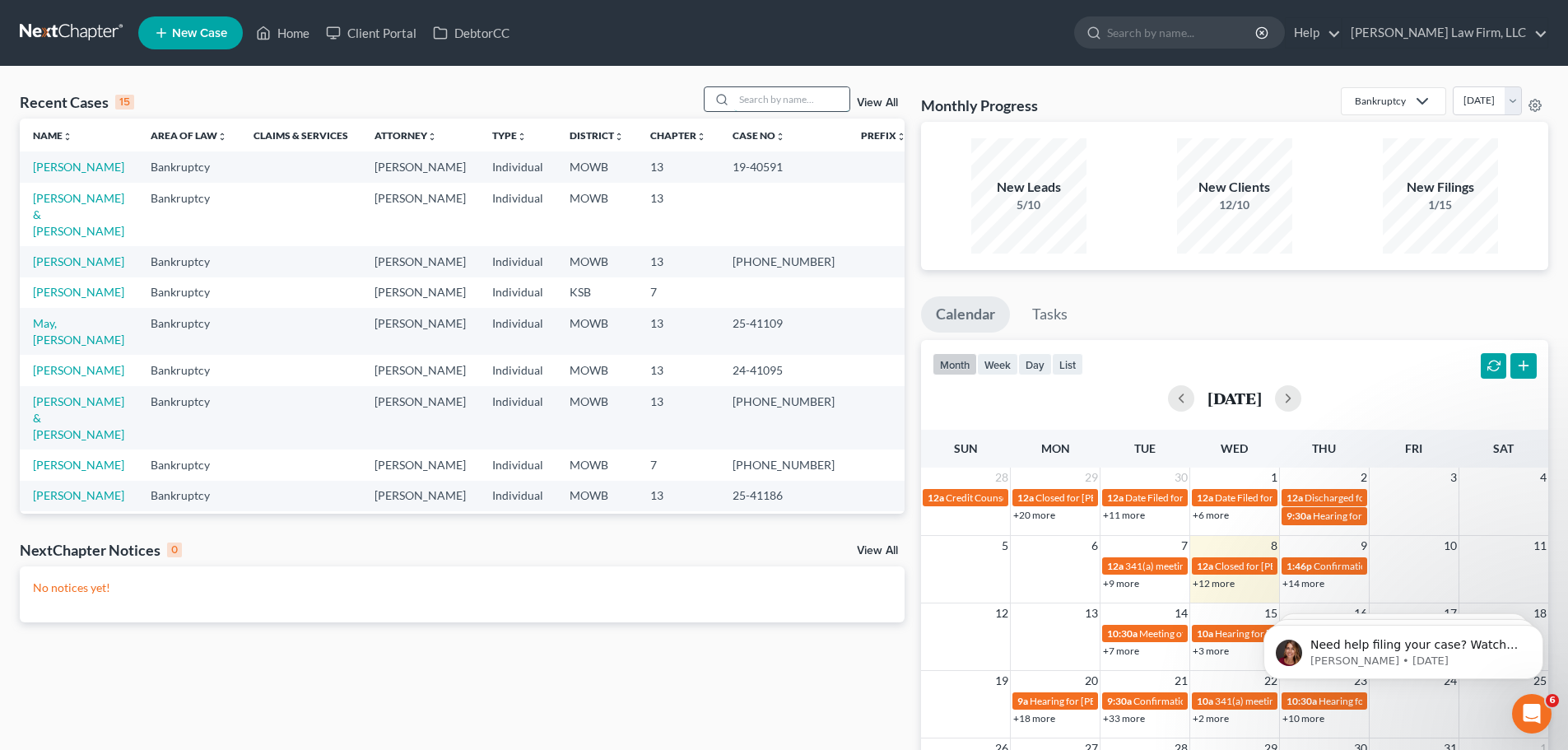
click at [750, 99] on input "search" at bounding box center [791, 99] width 115 height 24
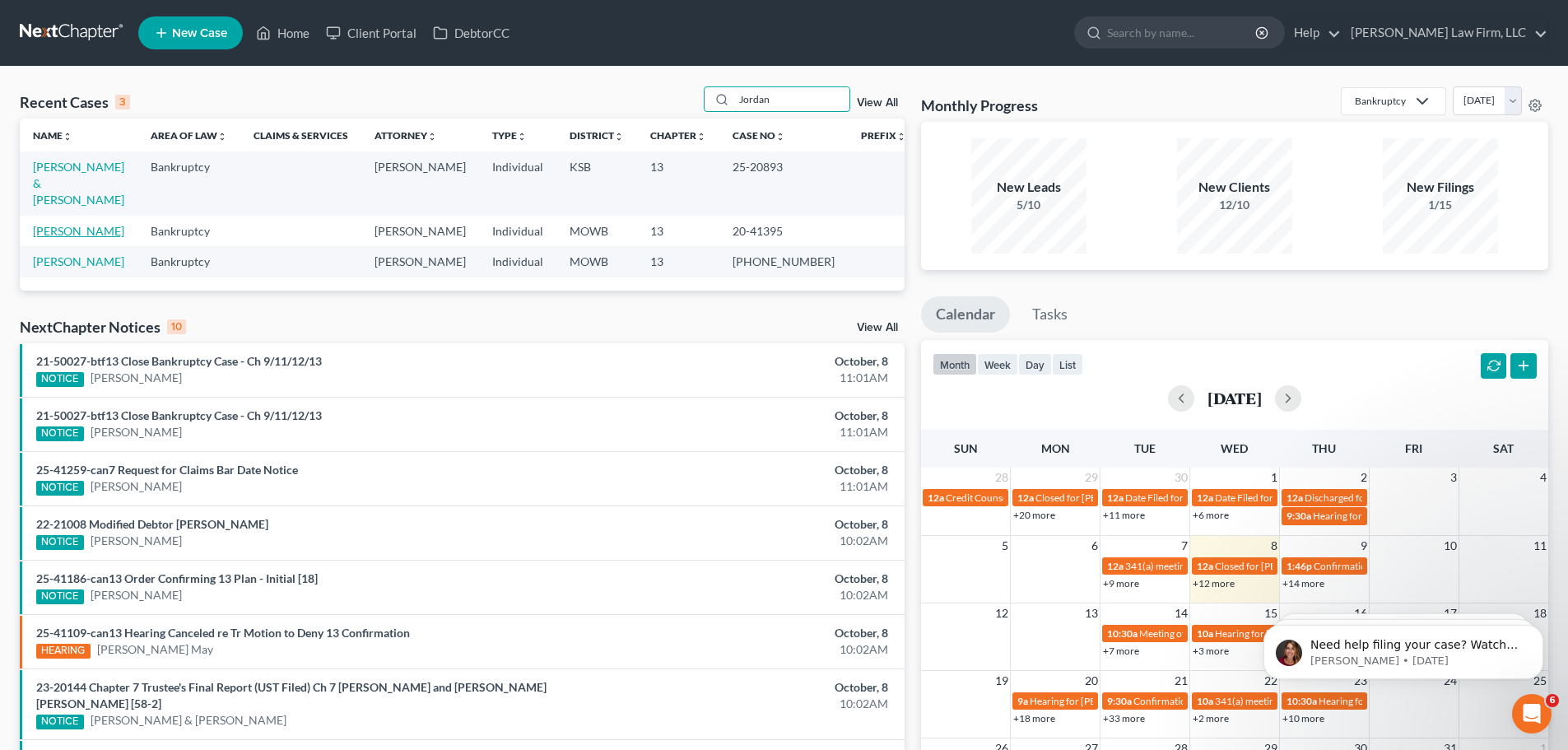
type input "Jordan"
click at [57, 224] on link "[PERSON_NAME]" at bounding box center [79, 231] width 91 height 14
select select "6"
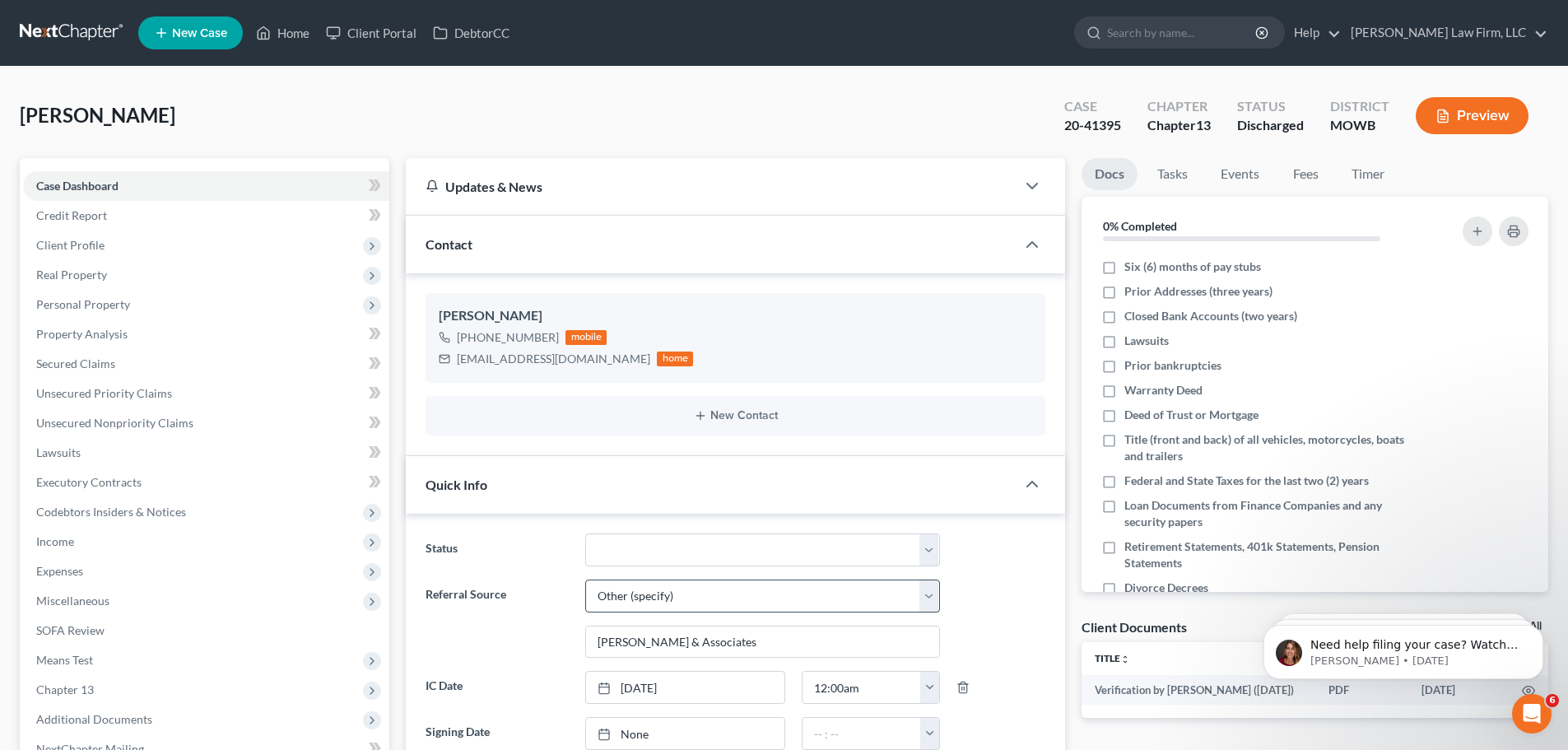
scroll to position [991, 0]
click at [929, 549] on select "Closed Discharged Dismissed Filed In Progress Lead Lost Lead Ready to File To R…" at bounding box center [762, 550] width 354 height 33
select select "0"
click at [585, 533] on select "Closed Discharged Dismissed Filed In Progress Lead Lost Lead Ready to File To R…" at bounding box center [762, 550] width 354 height 33
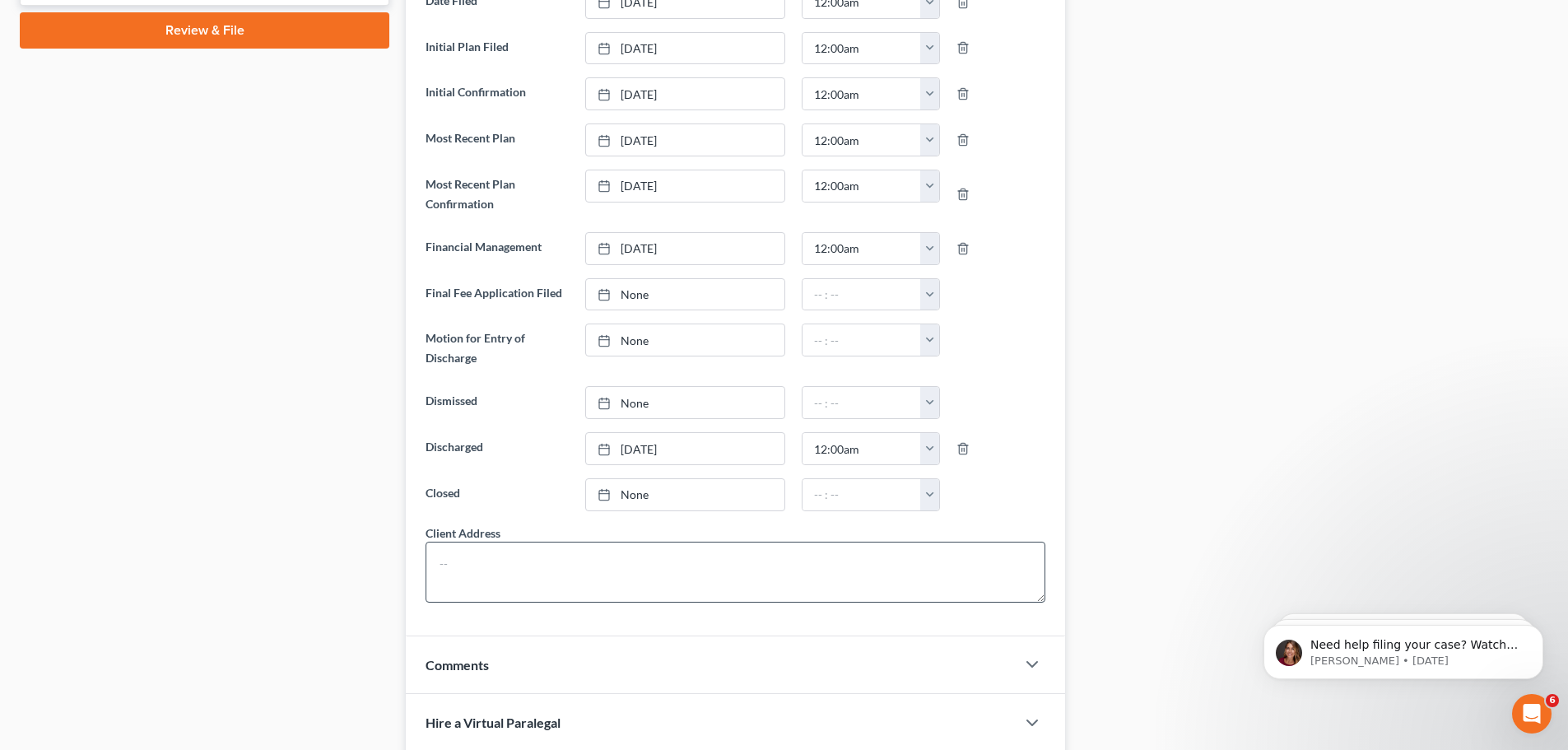
scroll to position [905, 0]
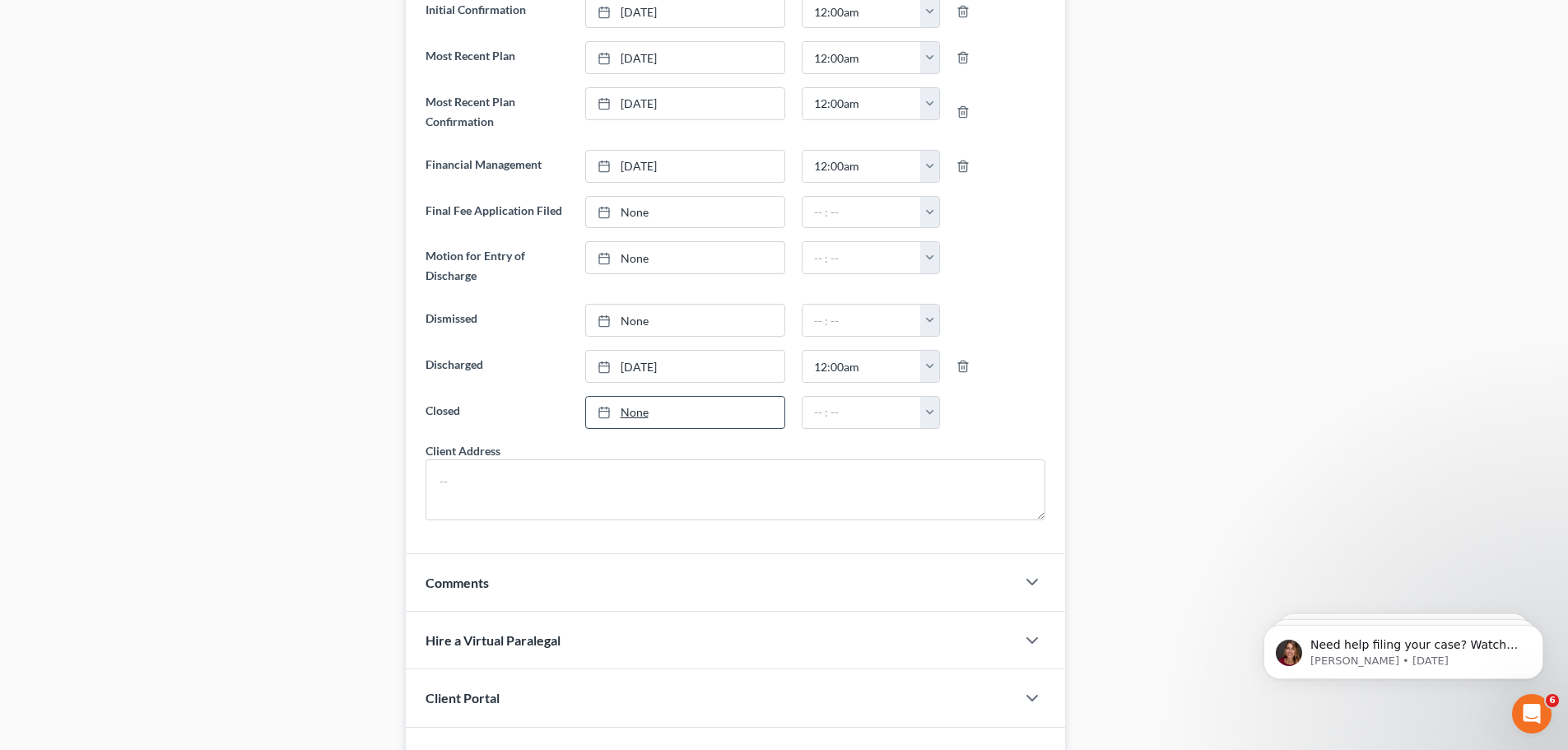
type input "[DATE]"
click at [635, 414] on link "[DATE]" at bounding box center [685, 412] width 198 height 31
click at [929, 410] on button "button" at bounding box center [929, 412] width 19 height 31
click at [950, 456] on link "12:00am" at bounding box center [966, 449] width 92 height 28
type input "12:00am"
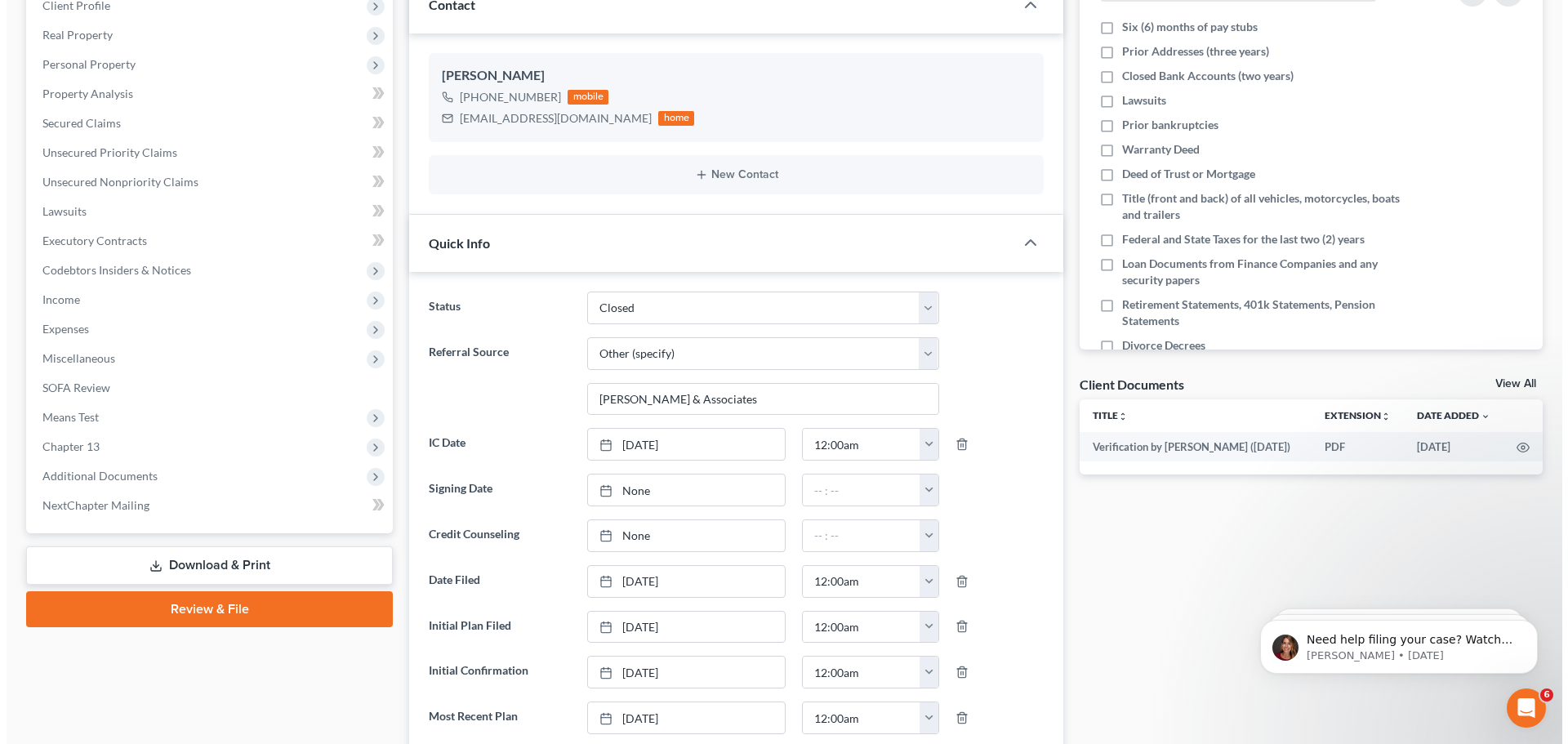
scroll to position [0, 0]
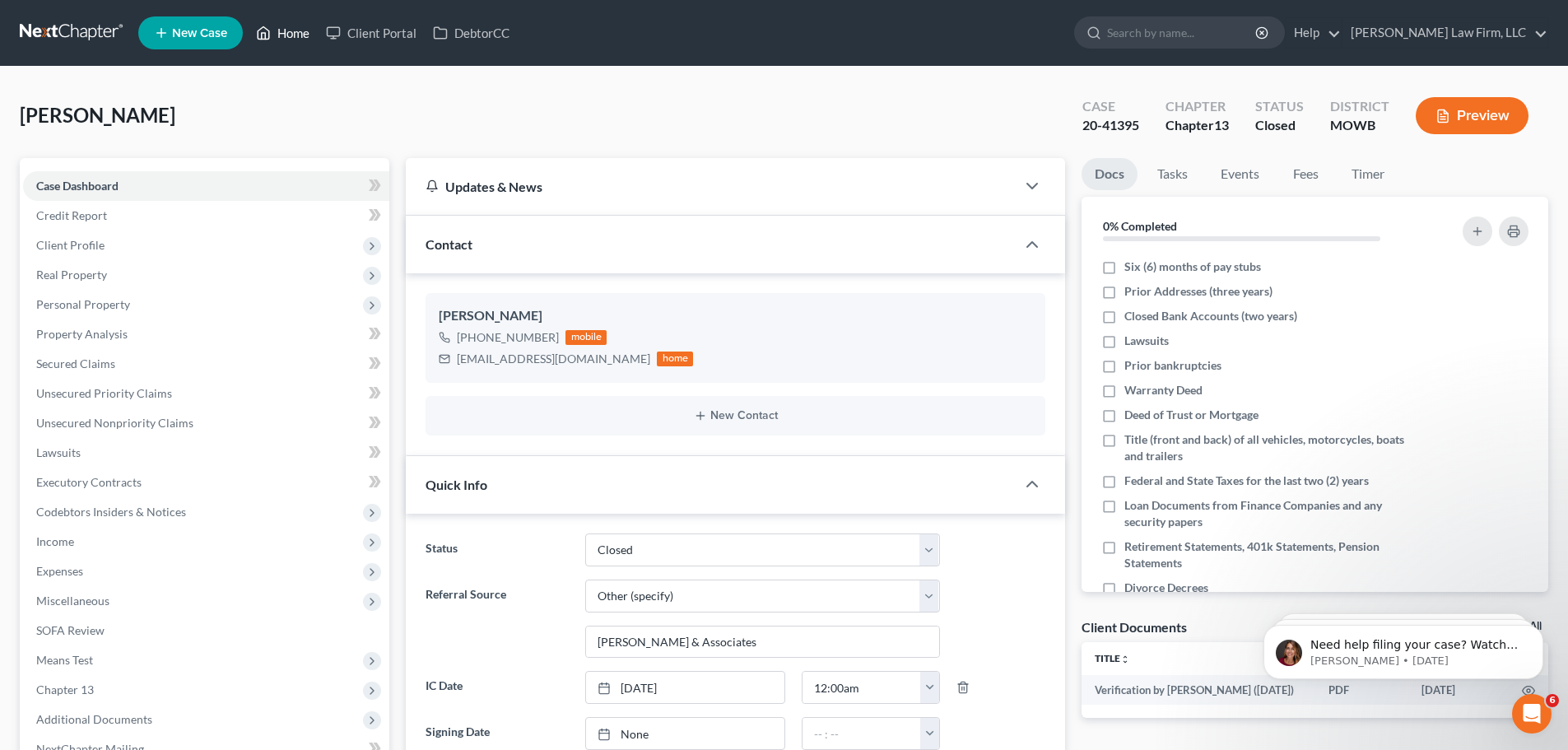
click at [292, 32] on link "Home" at bounding box center [282, 32] width 70 height 29
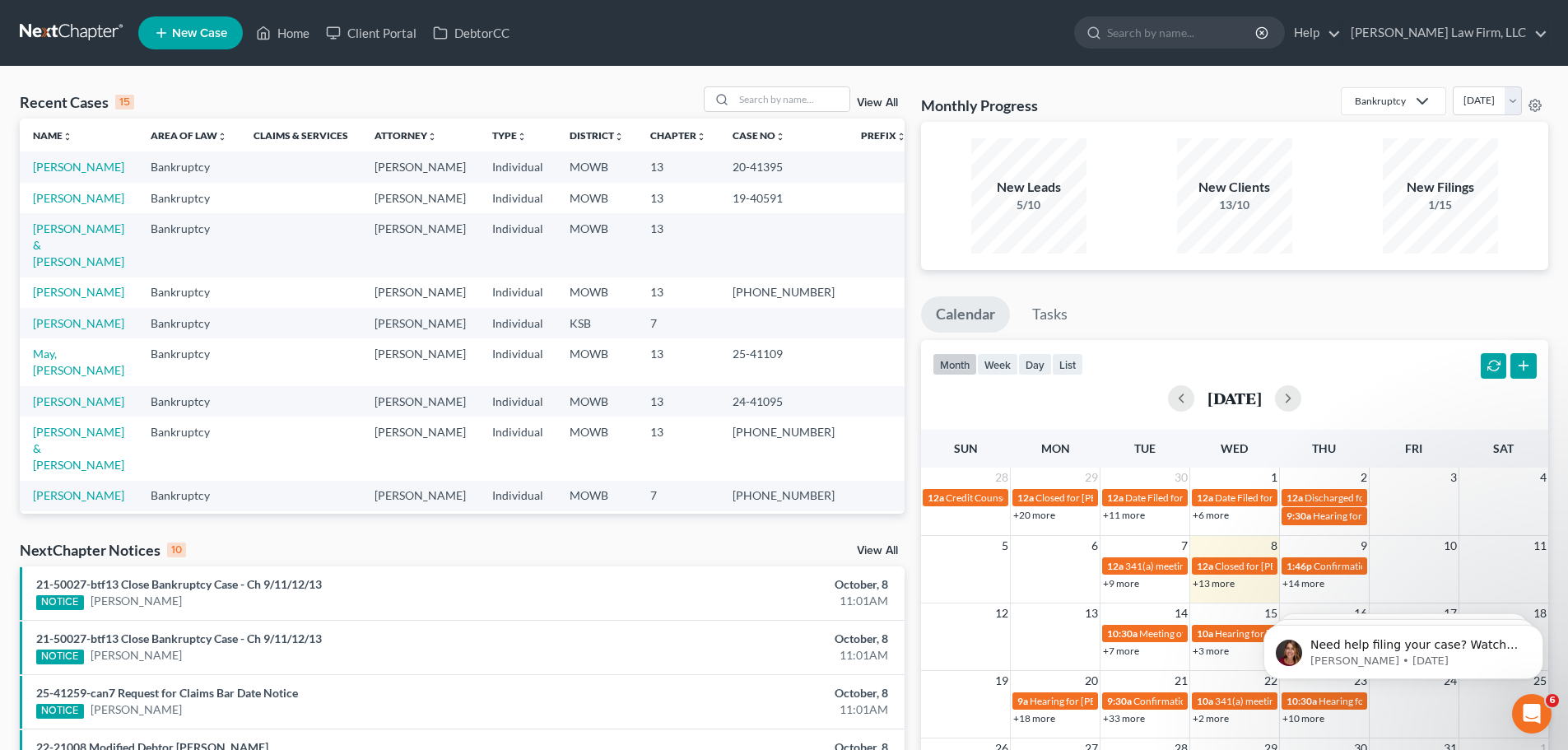
click at [861, 97] on link "View All" at bounding box center [878, 103] width 41 height 12
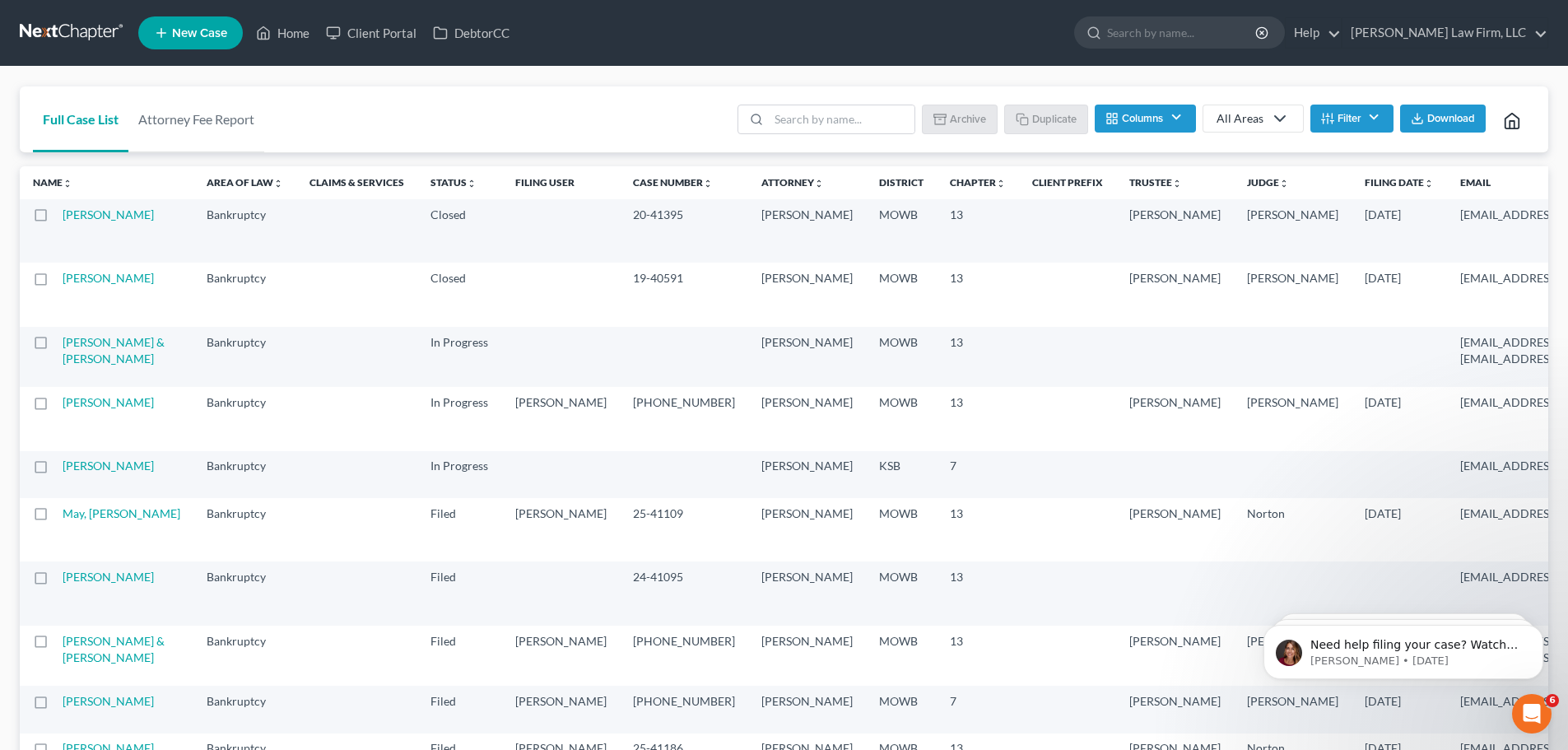
click at [56, 219] on label at bounding box center [56, 219] width 0 height 0
click at [63, 216] on input "checkbox" at bounding box center [68, 211] width 11 height 11
click at [964, 116] on button "Archive" at bounding box center [961, 118] width 74 height 28
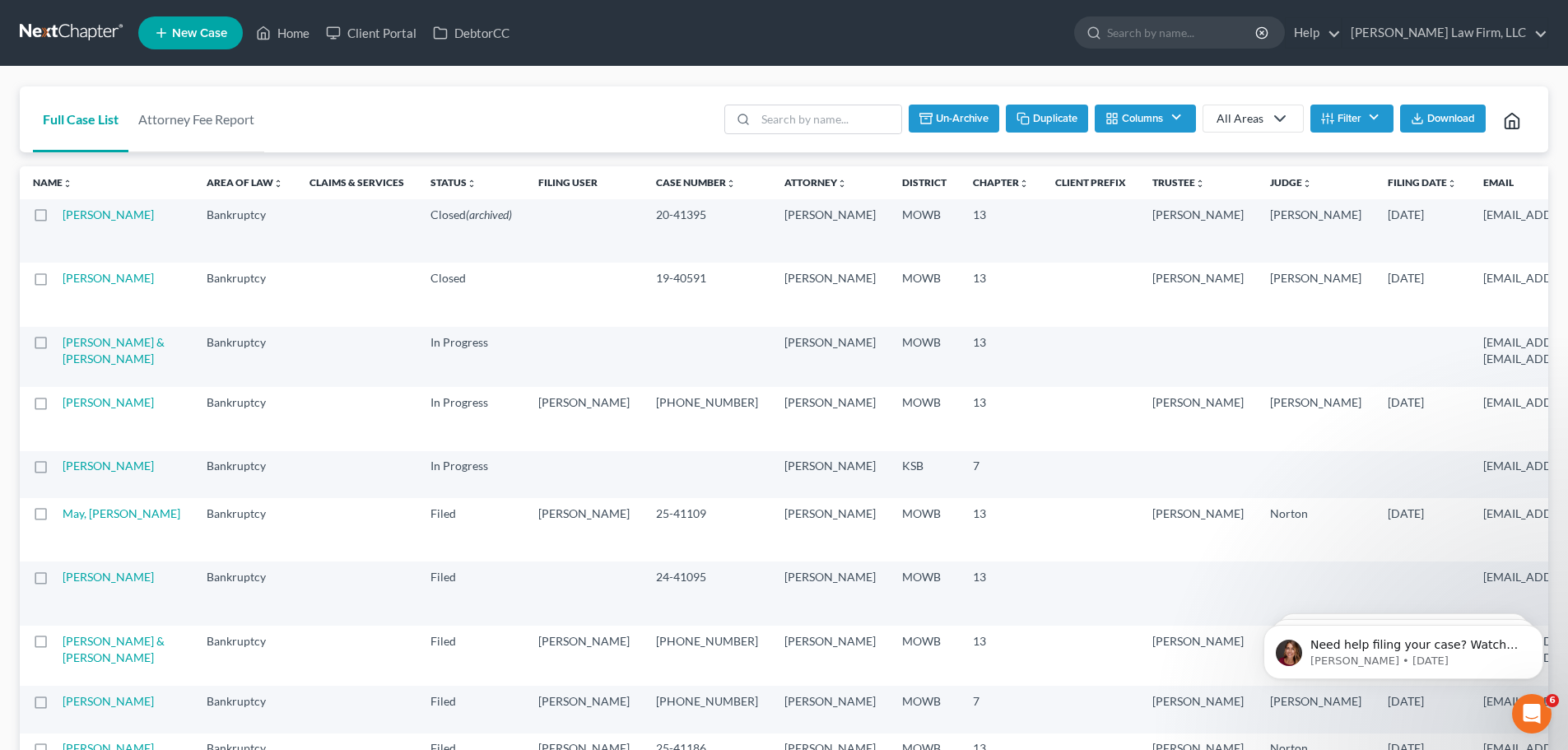
checkbox input "false"
click at [802, 121] on input "search" at bounding box center [841, 119] width 145 height 28
click at [774, 132] on input "search" at bounding box center [841, 119] width 145 height 28
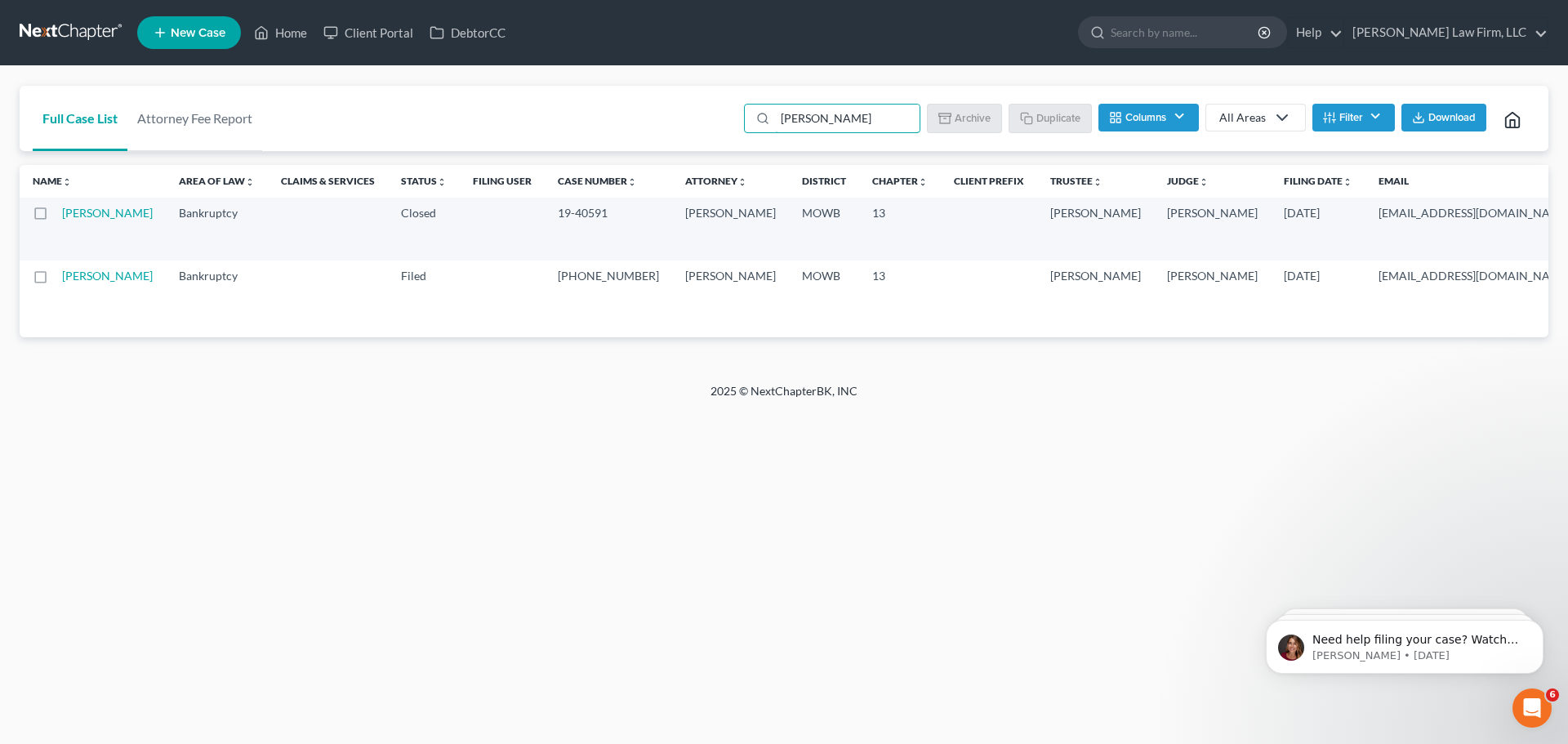
click at [56, 217] on label at bounding box center [56, 217] width 0 height 0
type input "[PERSON_NAME]"
click at [62, 214] on input "checkbox" at bounding box center [67, 209] width 11 height 11
drag, startPoint x: 952, startPoint y: 123, endPoint x: 863, endPoint y: 60, distance: 109.0
click at [952, 123] on button "Archive" at bounding box center [966, 117] width 73 height 28
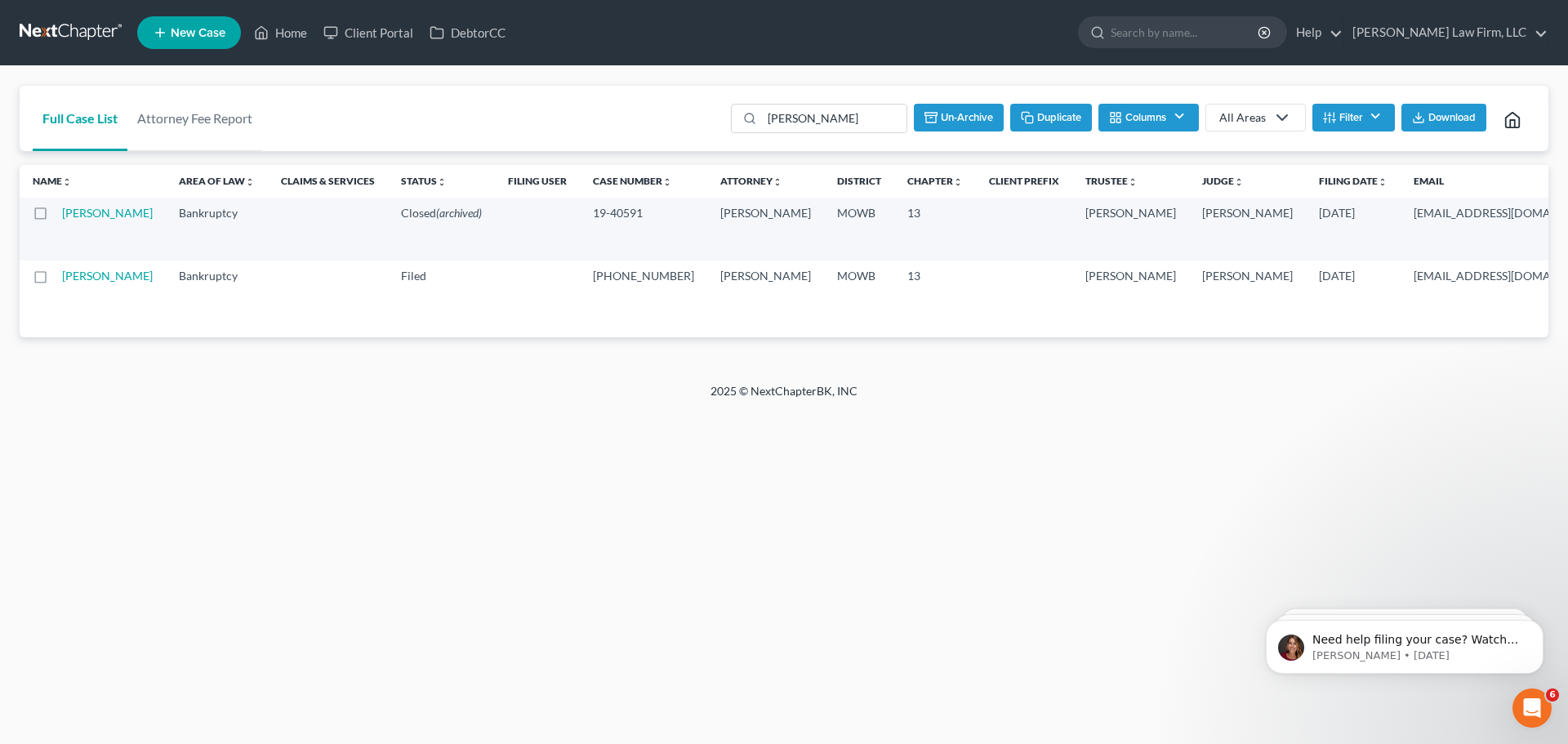
checkbox input "false"
